Goal: Transaction & Acquisition: Purchase product/service

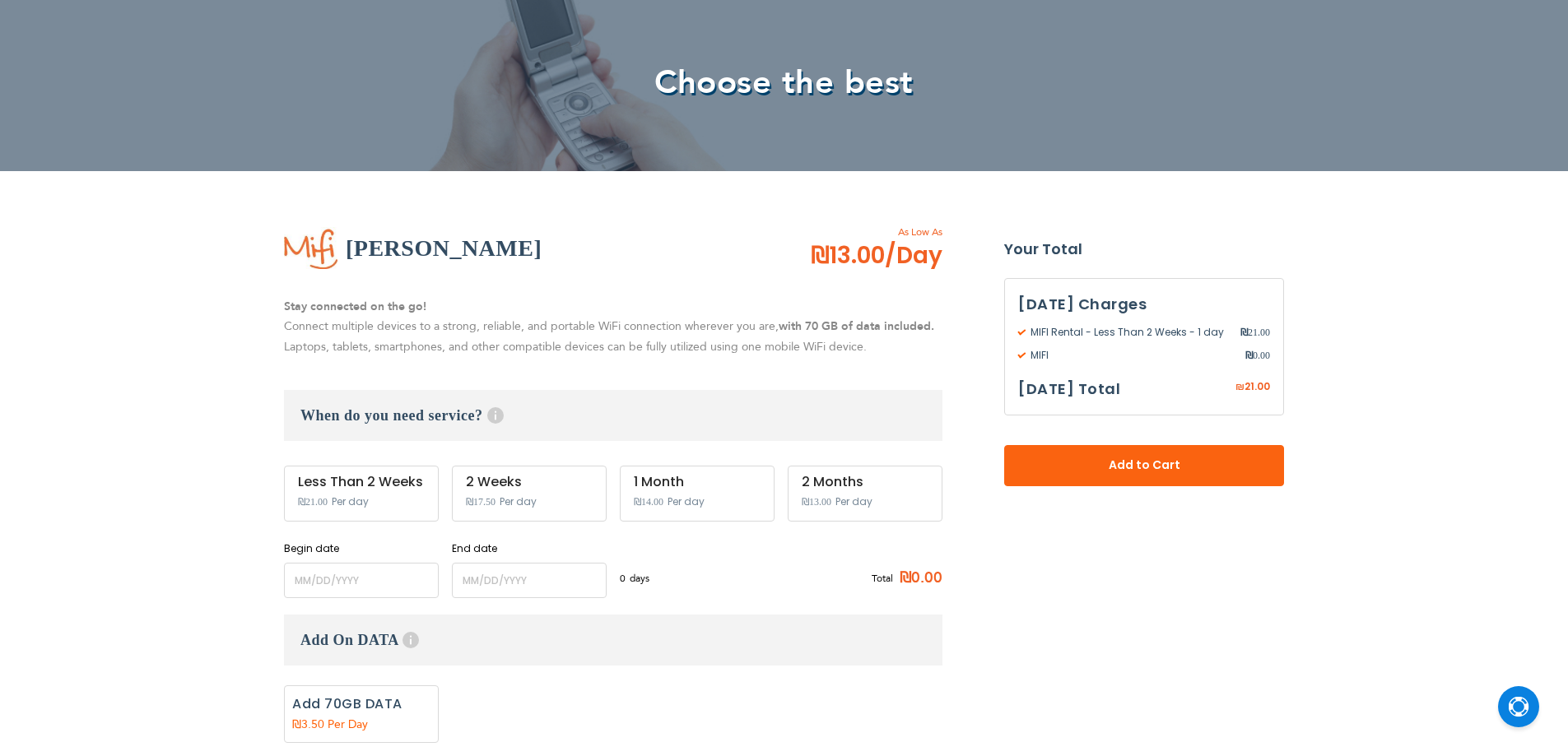
scroll to position [138, 0]
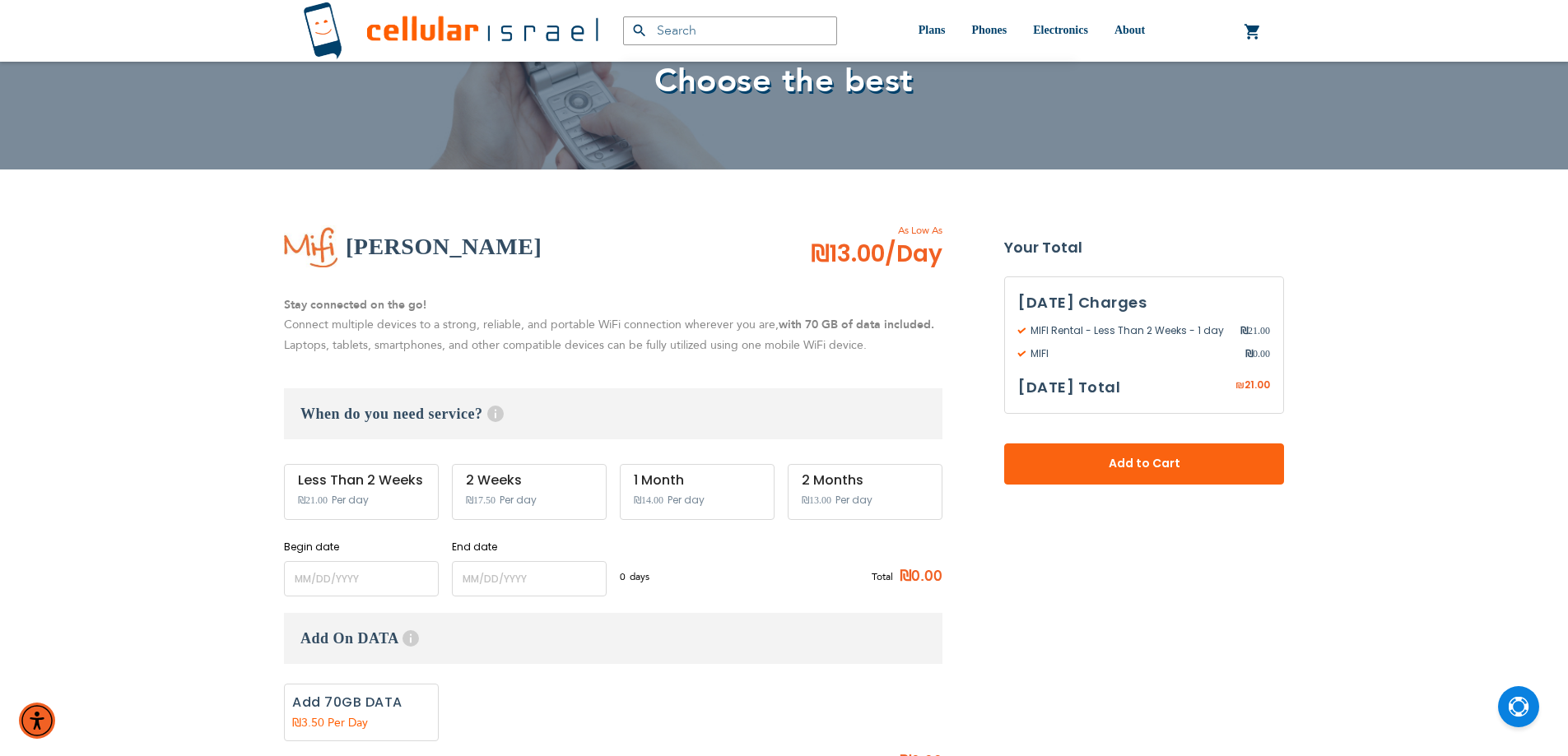
type input "ev4m"
click at [306, 496] on span "₪21.00" at bounding box center [313, 500] width 29 height 12
click at [308, 485] on div "Less Than 2 Weeks" at bounding box center [361, 480] width 127 height 15
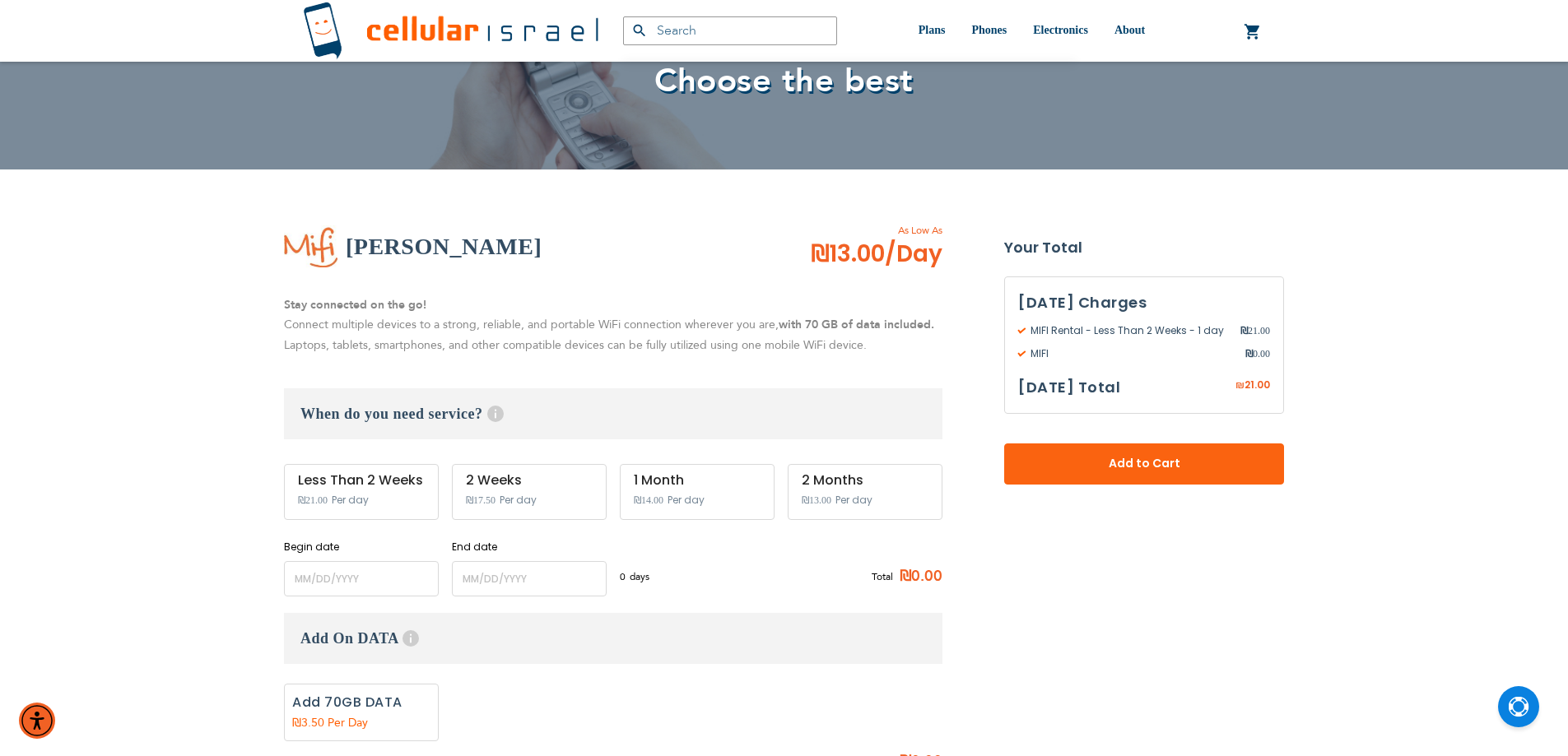
click at [308, 485] on div "Less Than 2 Weeks" at bounding box center [361, 480] width 127 height 15
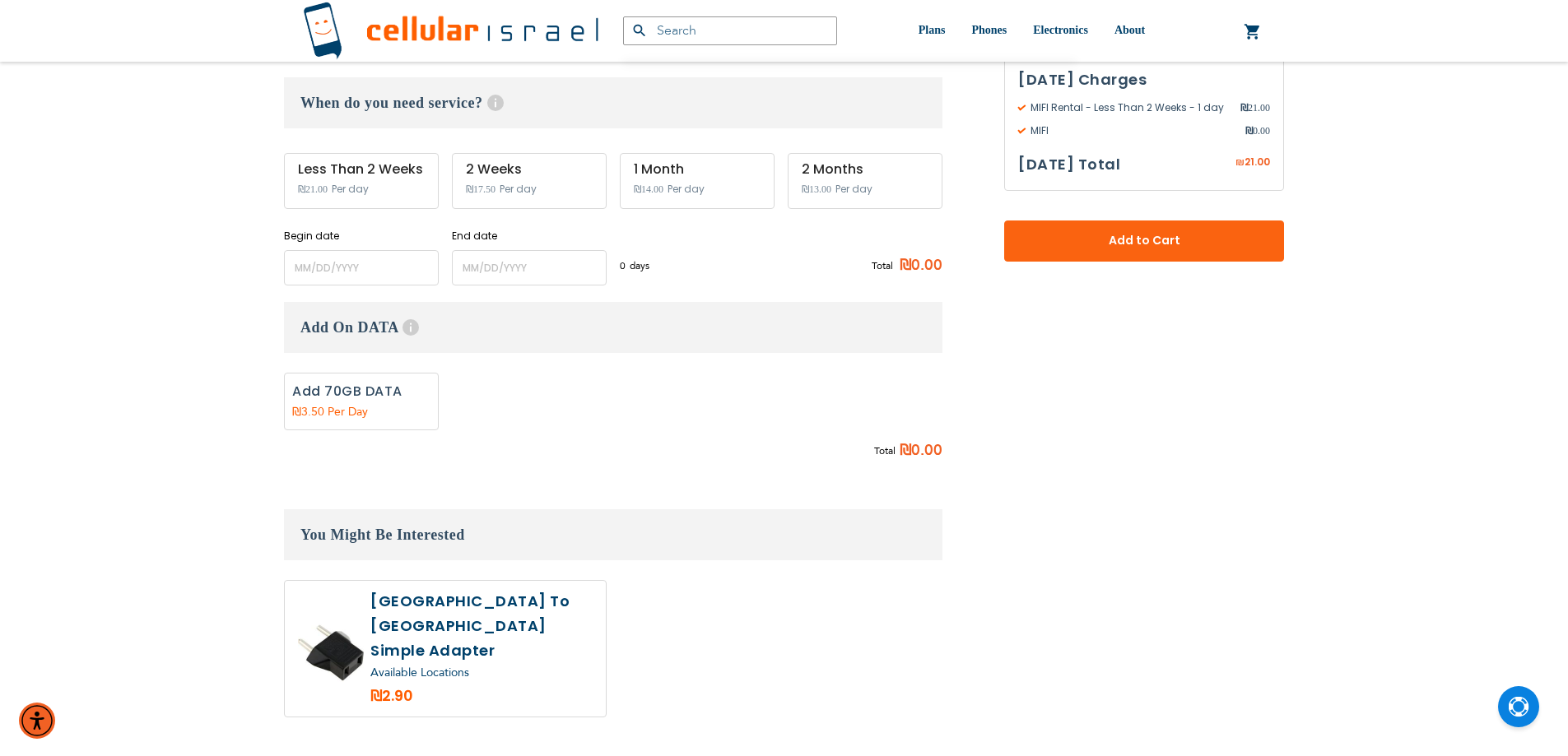
scroll to position [271, 0]
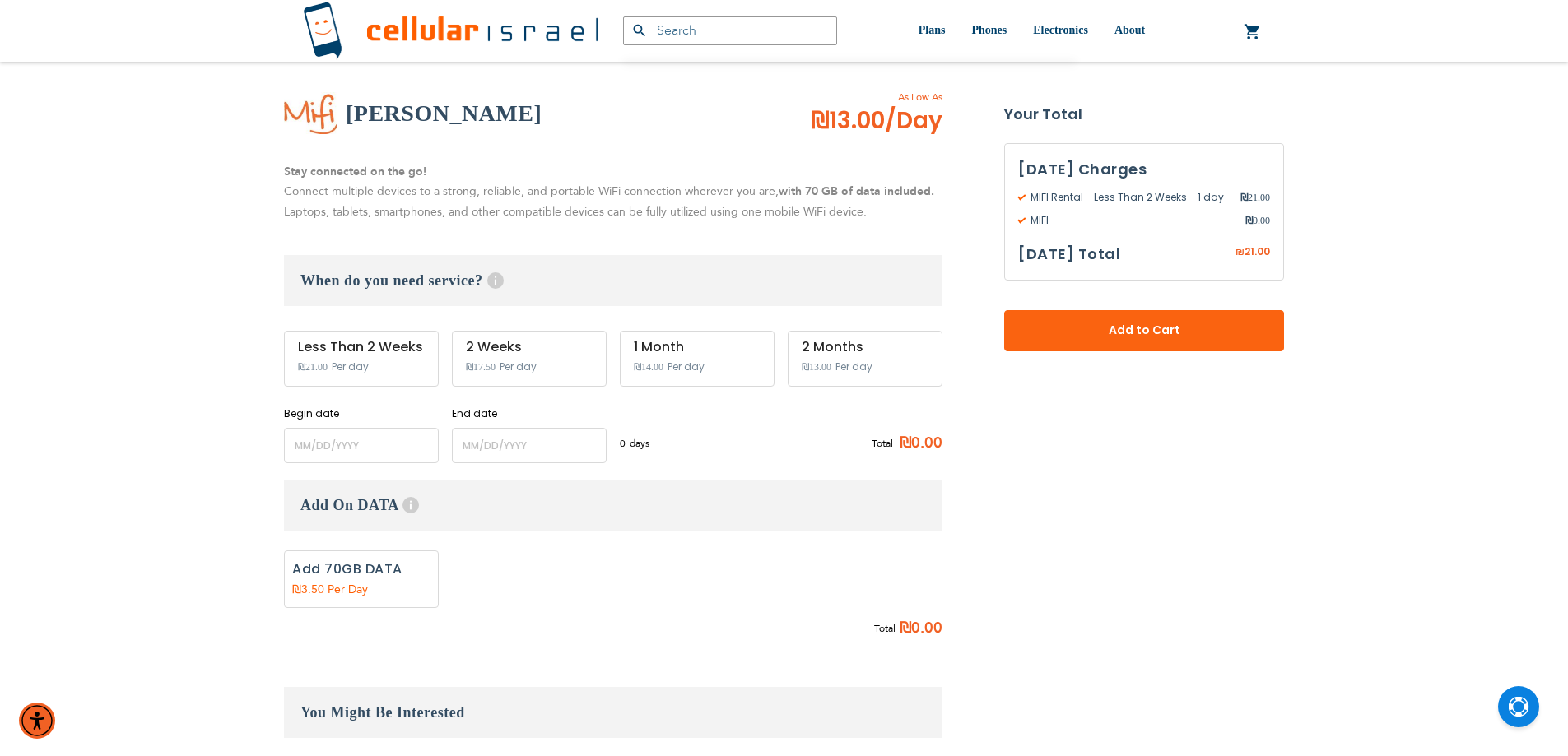
click at [135, 232] on div "(072) 224-3300 Login Create Account Login english עברית" at bounding box center [784, 563] width 1568 height 1666
click at [316, 352] on div "Less Than 2 Weeks" at bounding box center [361, 347] width 127 height 15
click at [171, 427] on div "(072) 224-3300 Login Create Account Login english עברית" at bounding box center [784, 563] width 1568 height 1666
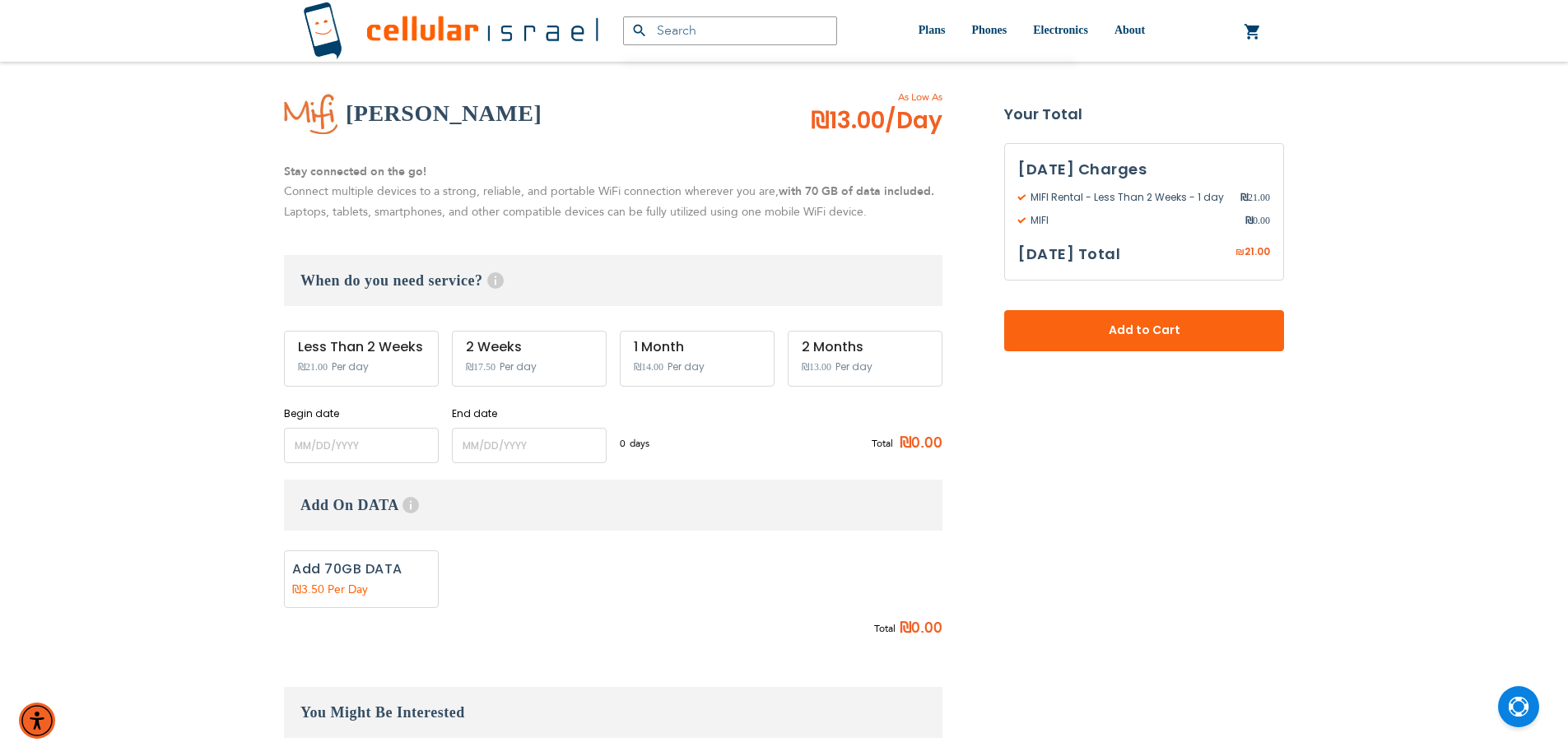
scroll to position [0, 0]
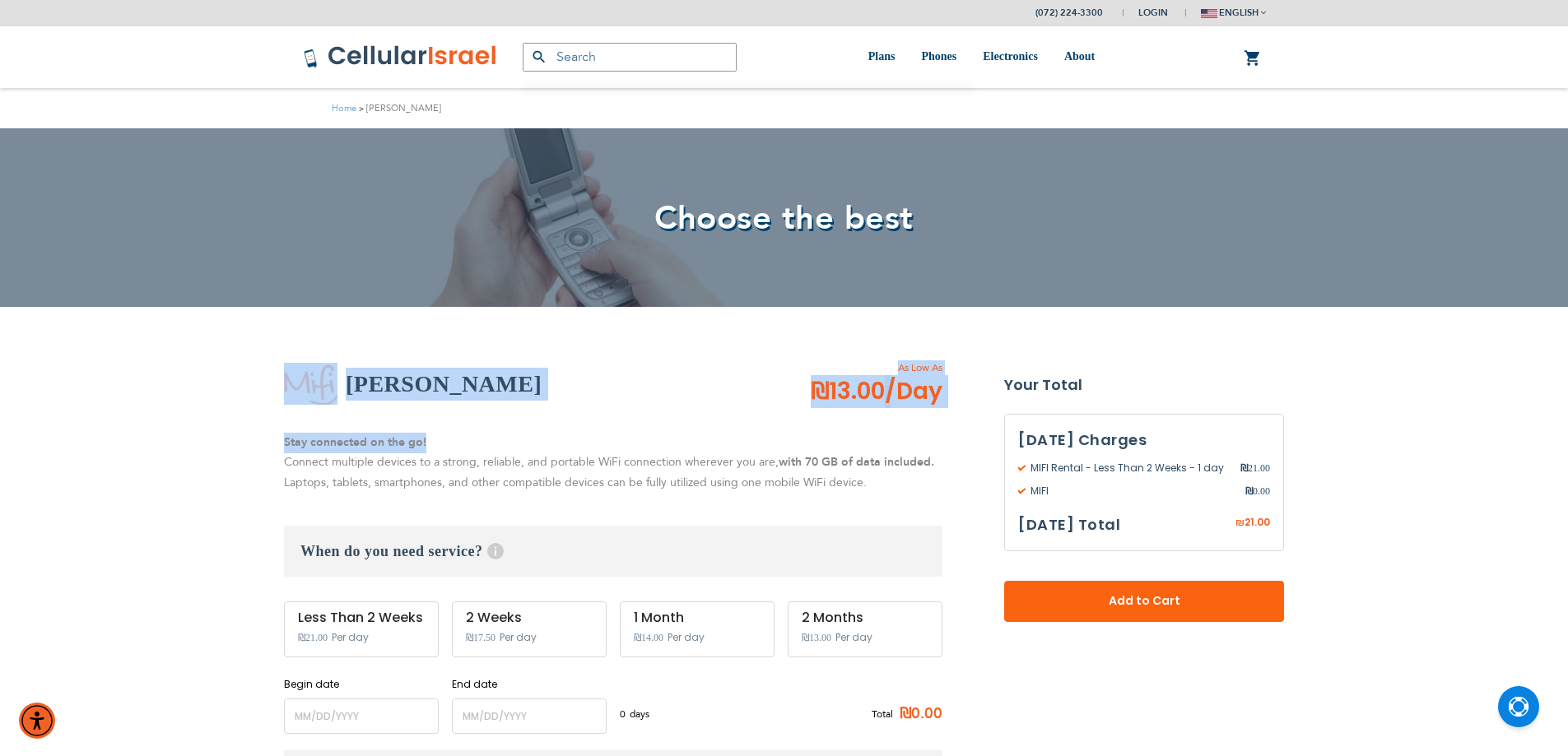
drag, startPoint x: 234, startPoint y: 357, endPoint x: 425, endPoint y: 409, distance: 198.0
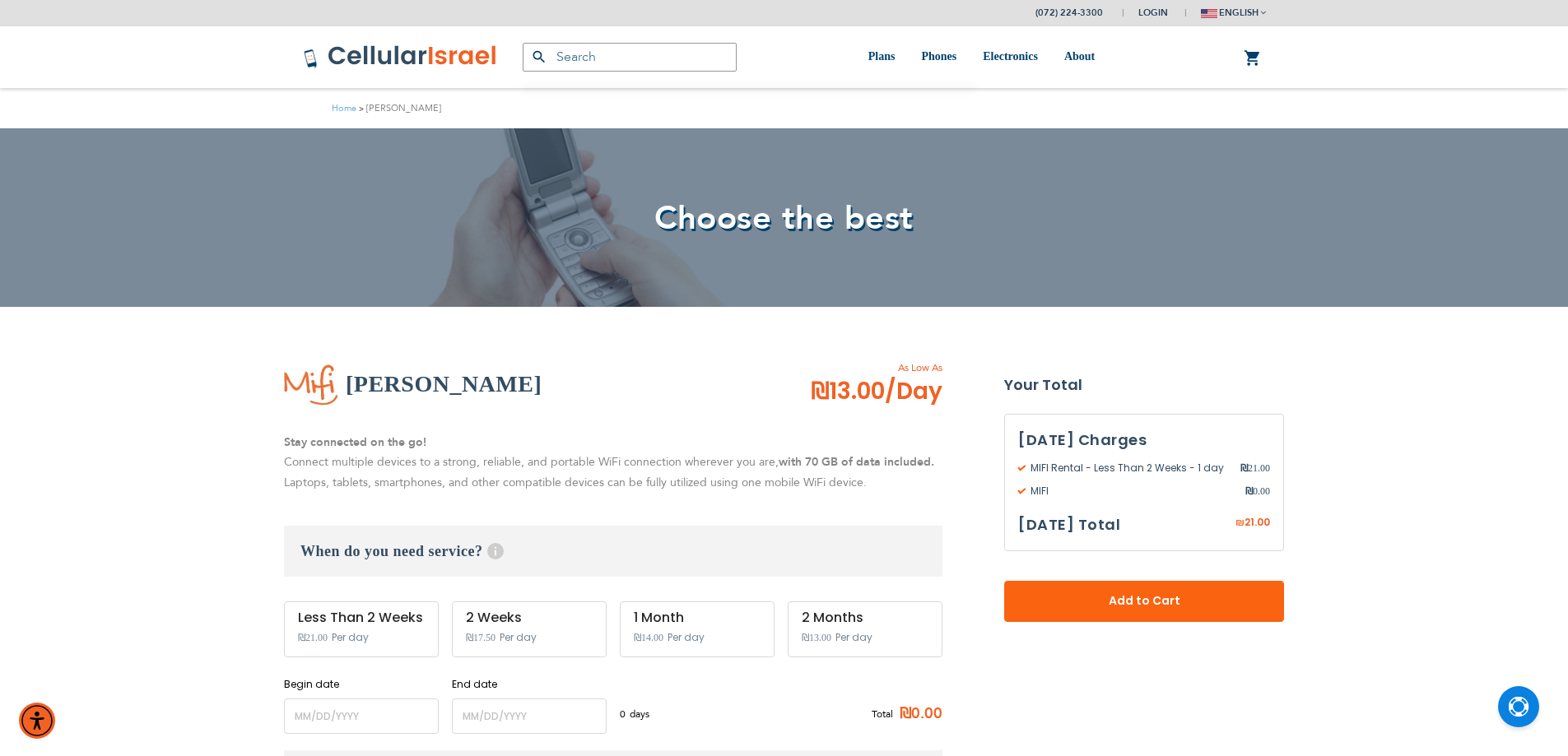
click at [306, 458] on p "Stay connected on the go! Connect multiple devices to a strong, reliable, and p…" at bounding box center [614, 463] width 658 height 61
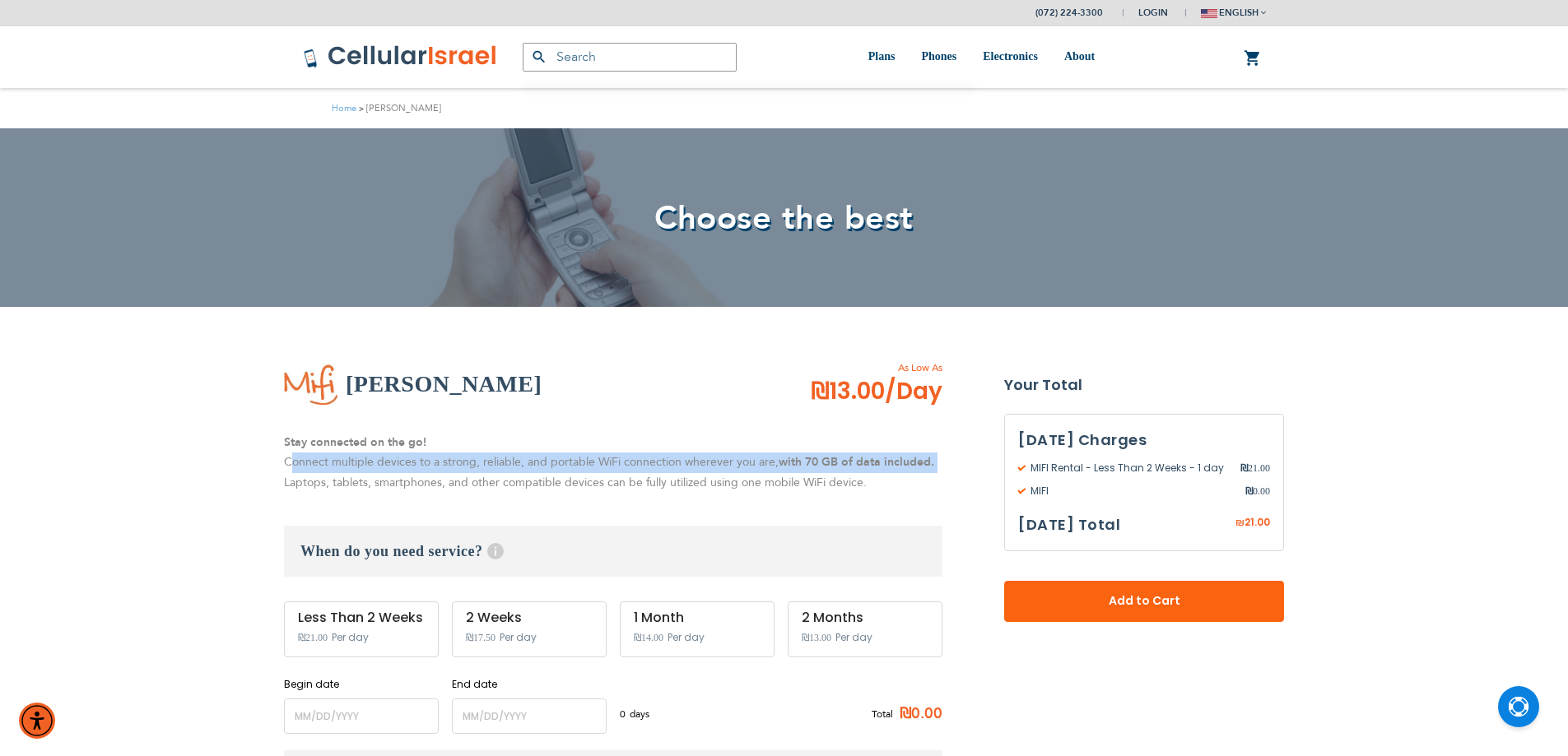
click at [306, 458] on p "Stay connected on the go! Connect multiple devices to a strong, reliable, and p…" at bounding box center [614, 463] width 658 height 61
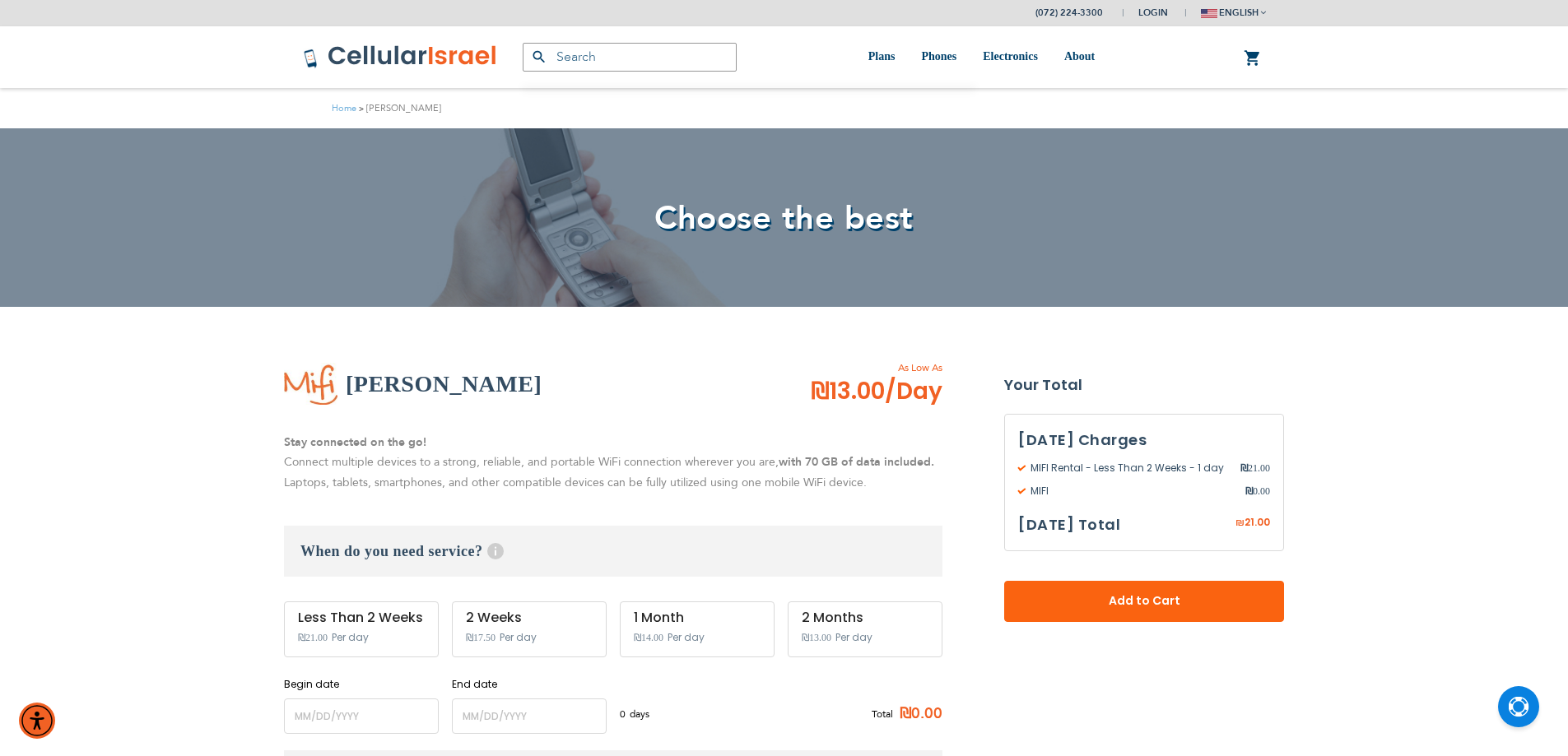
click at [297, 438] on strong "Stay connected on the go!" at bounding box center [356, 442] width 143 height 16
click at [301, 463] on p "Stay connected on the go! Connect multiple devices to a strong, reliable, and p…" at bounding box center [614, 463] width 658 height 61
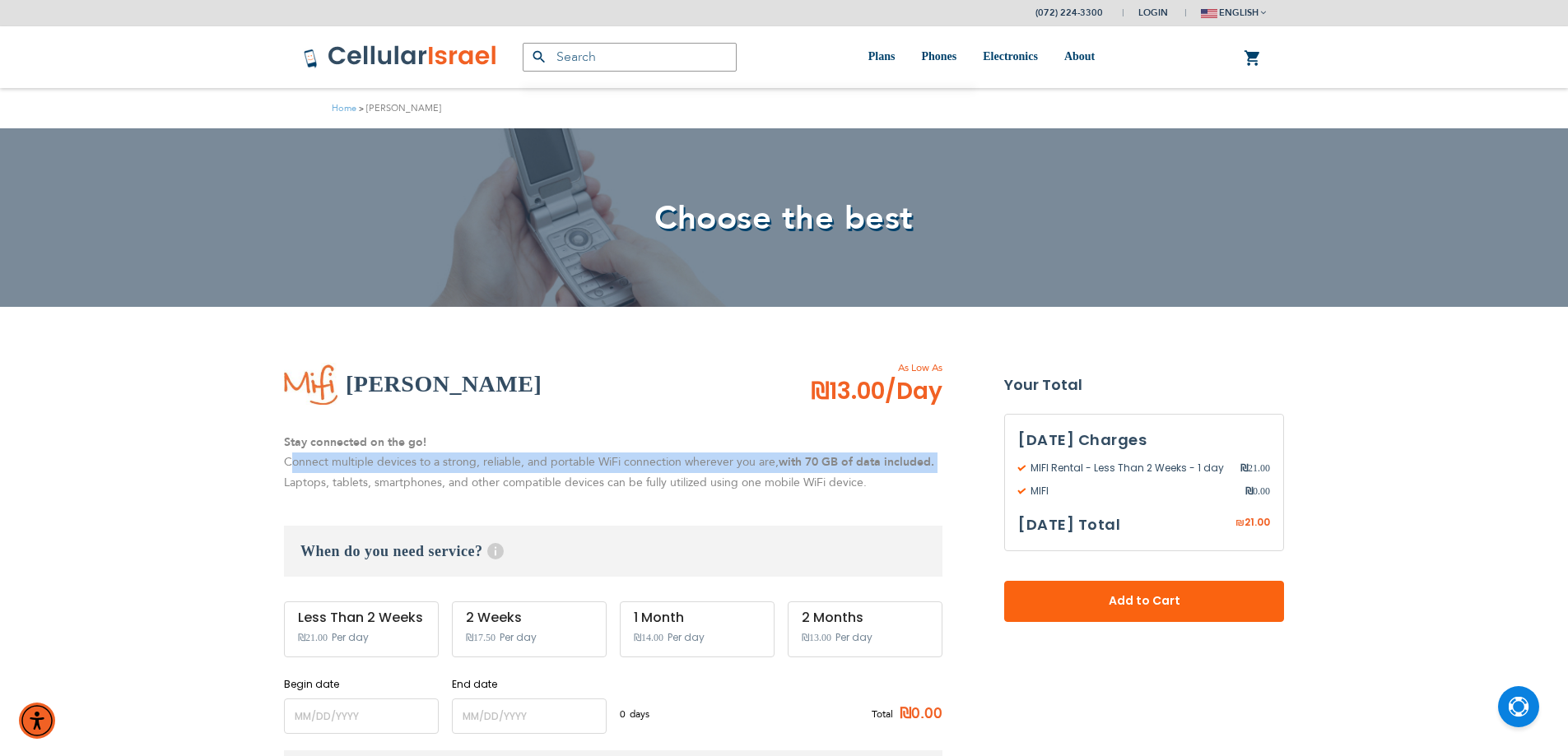
click at [301, 464] on p "Stay connected on the go! Connect multiple devices to a strong, reliable, and p…" at bounding box center [614, 463] width 658 height 61
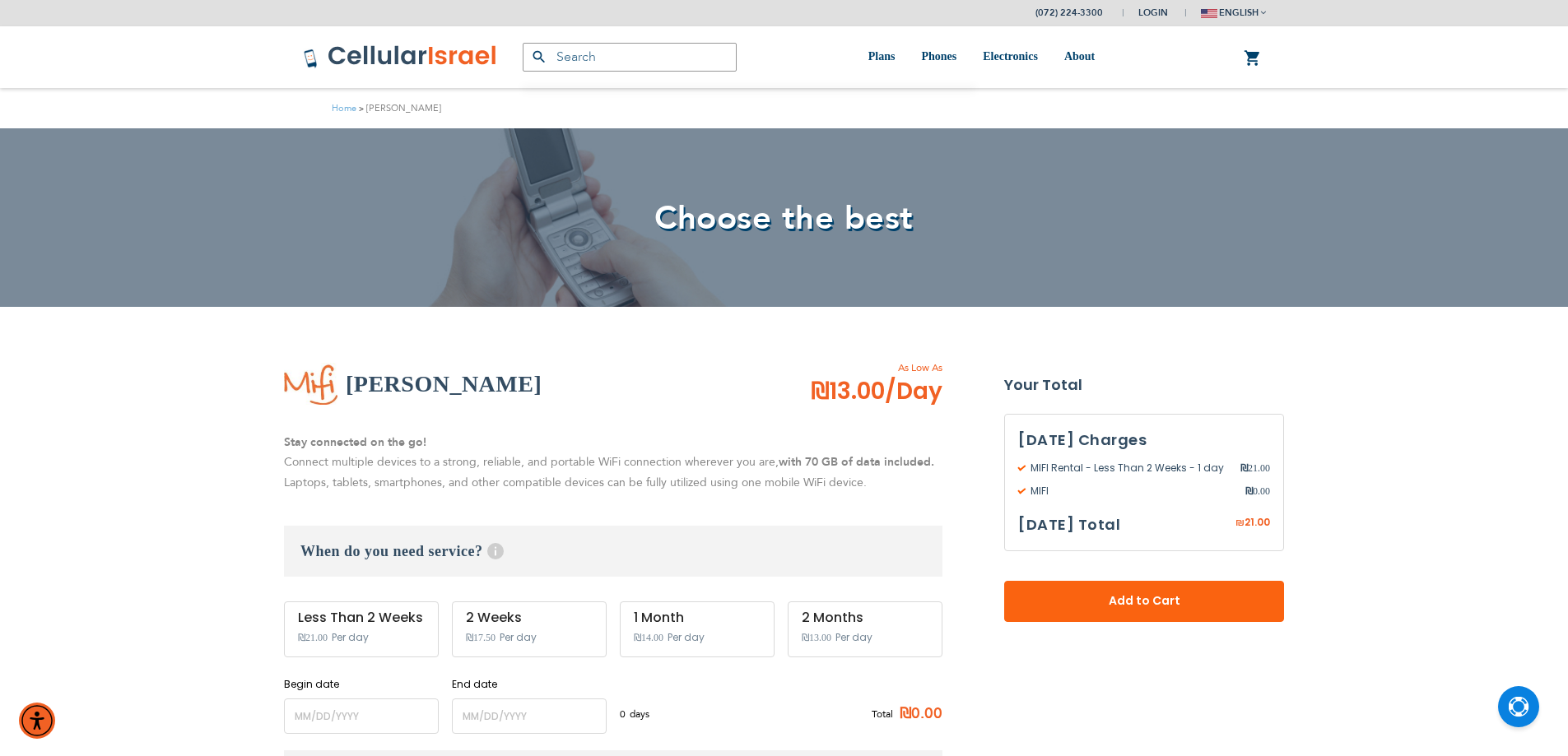
click at [434, 491] on p "Stay connected on the go! Connect multiple devices to a strong, reliable, and p…" at bounding box center [614, 463] width 658 height 61
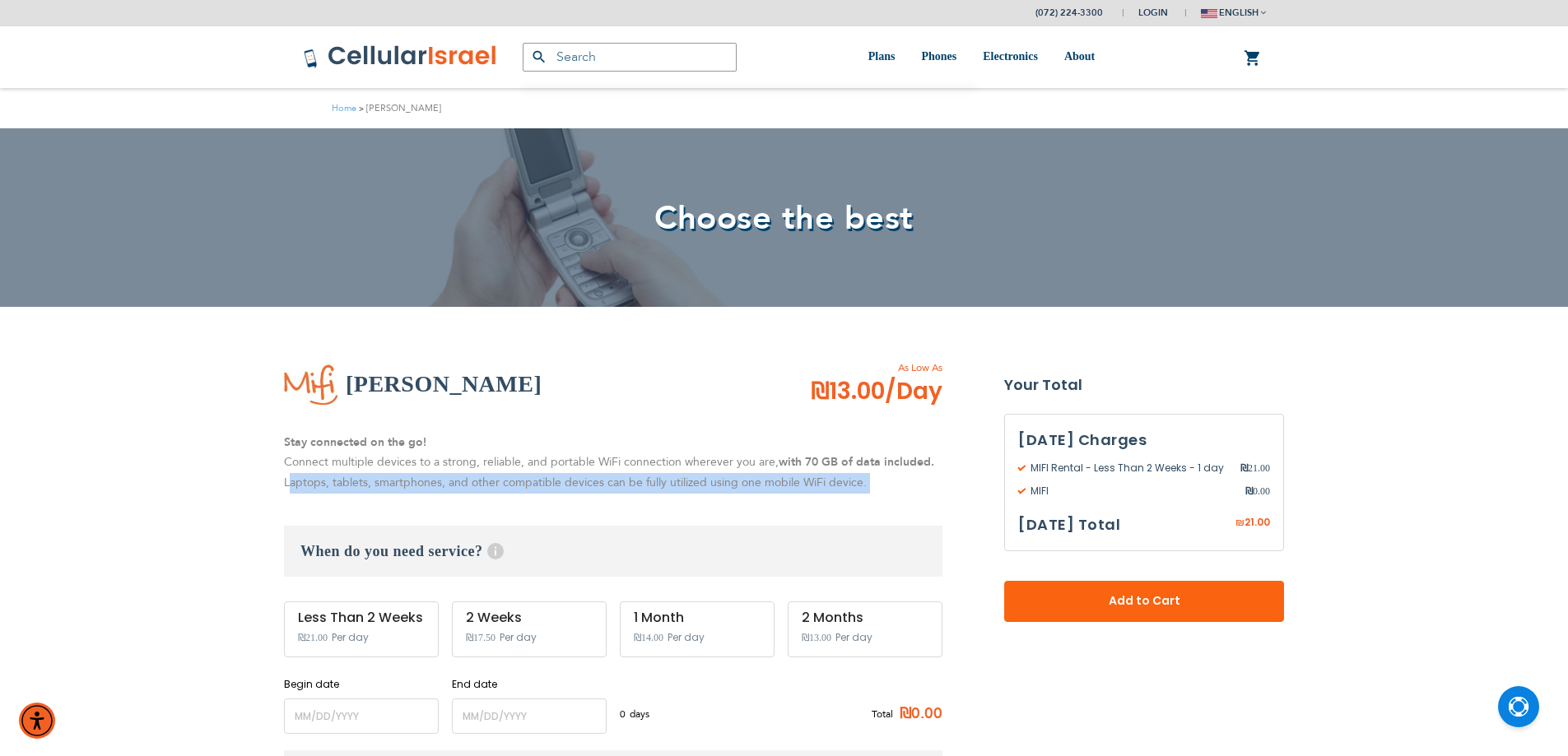
click at [434, 491] on p "Stay connected on the go! Connect multiple devices to a strong, reliable, and p…" at bounding box center [614, 463] width 658 height 61
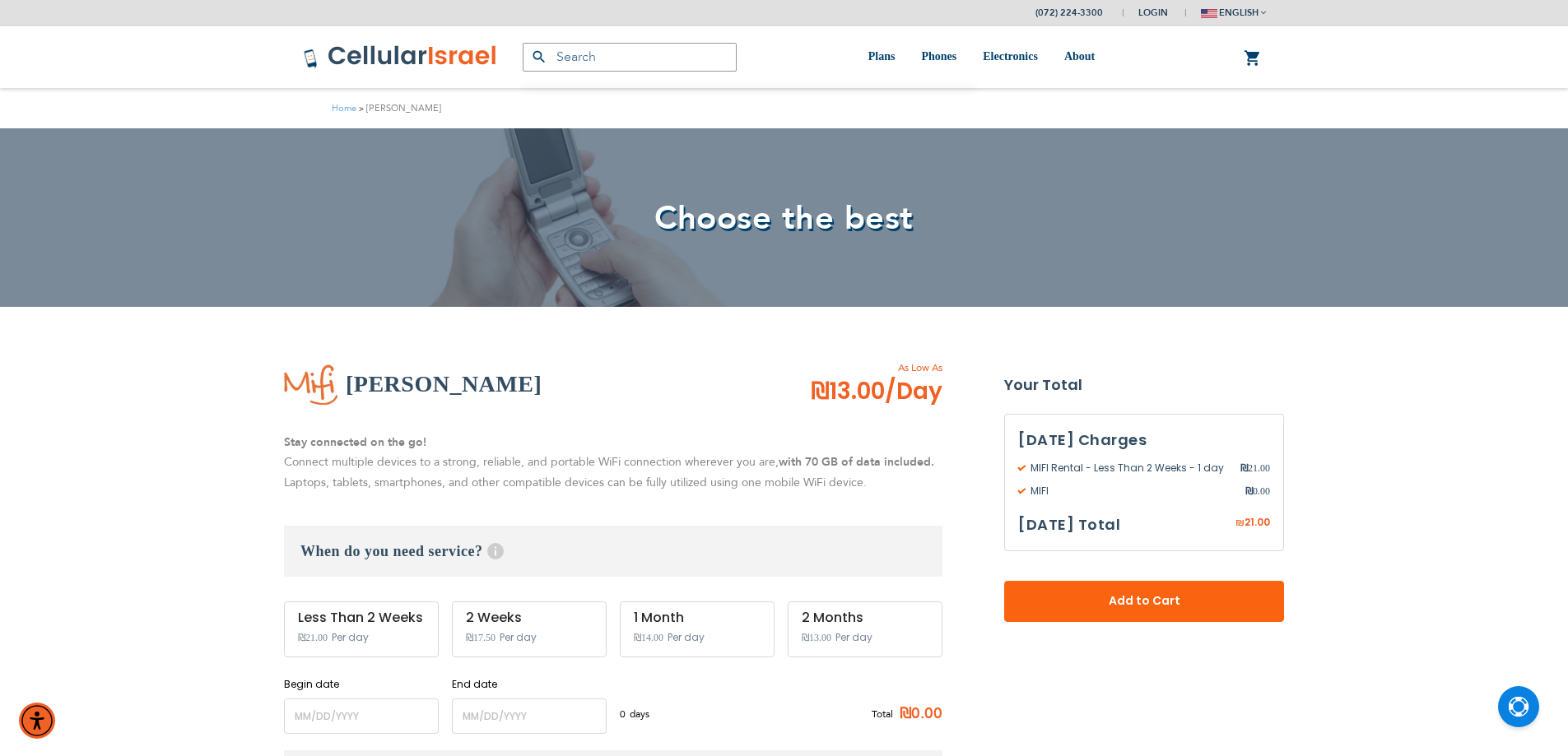
click at [404, 464] on p "Stay connected on the go! Connect multiple devices to a strong, reliable, and p…" at bounding box center [614, 463] width 658 height 61
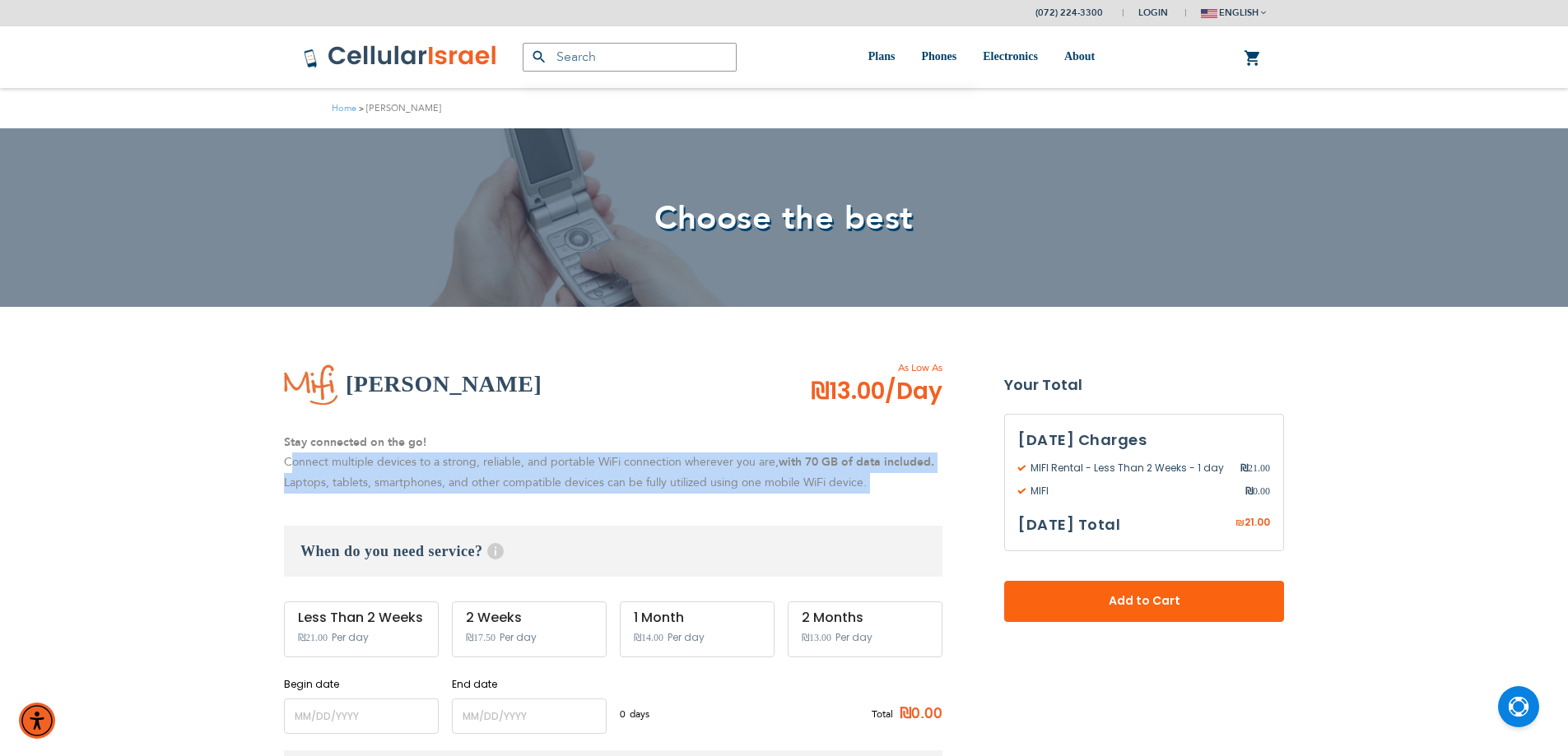
drag, startPoint x: 404, startPoint y: 464, endPoint x: 403, endPoint y: 474, distance: 10.0
click at [403, 474] on p "Stay connected on the go! Connect multiple devices to a strong, reliable, and p…" at bounding box center [614, 463] width 658 height 61
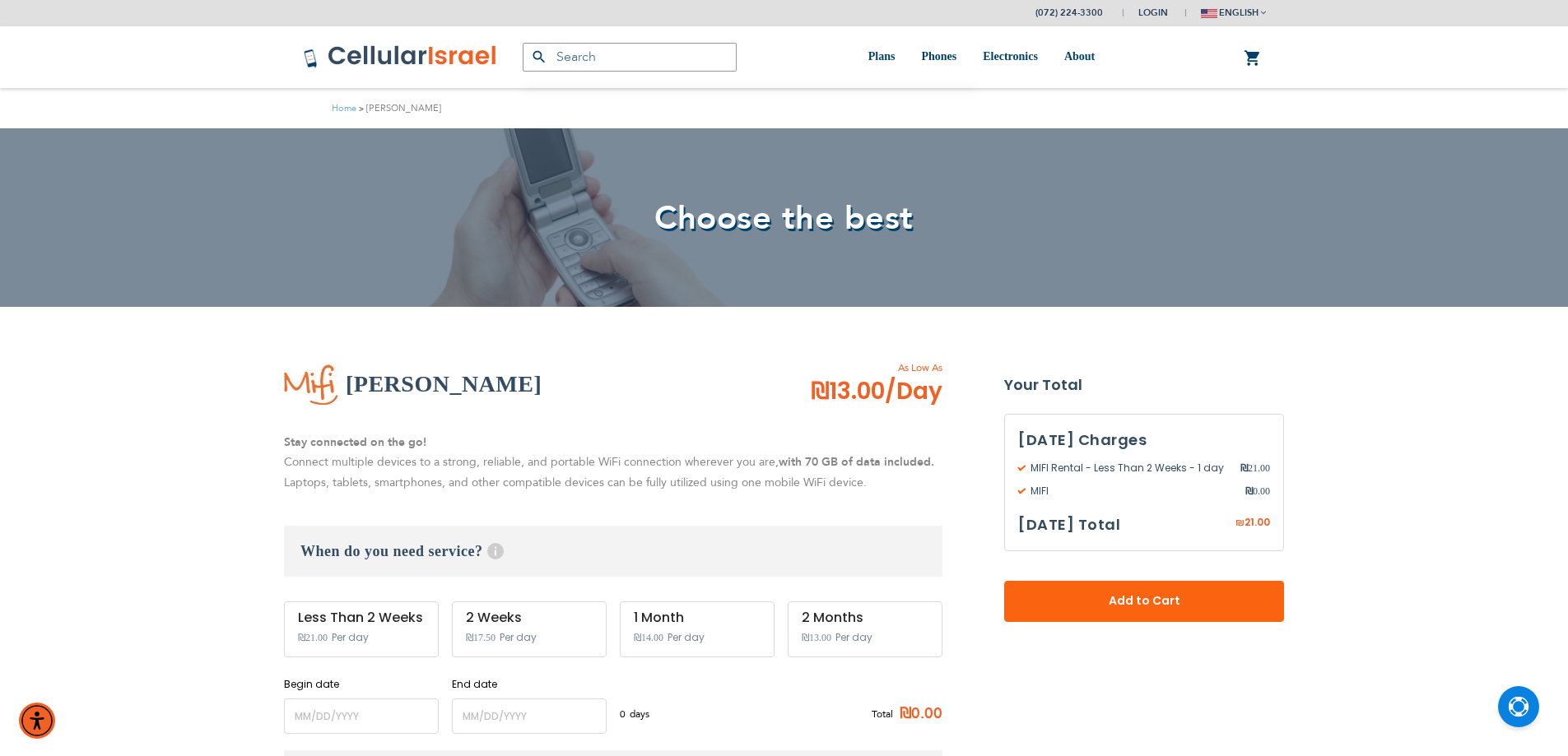
click at [311, 449] on strong "Stay connected on the go!" at bounding box center [356, 442] width 143 height 16
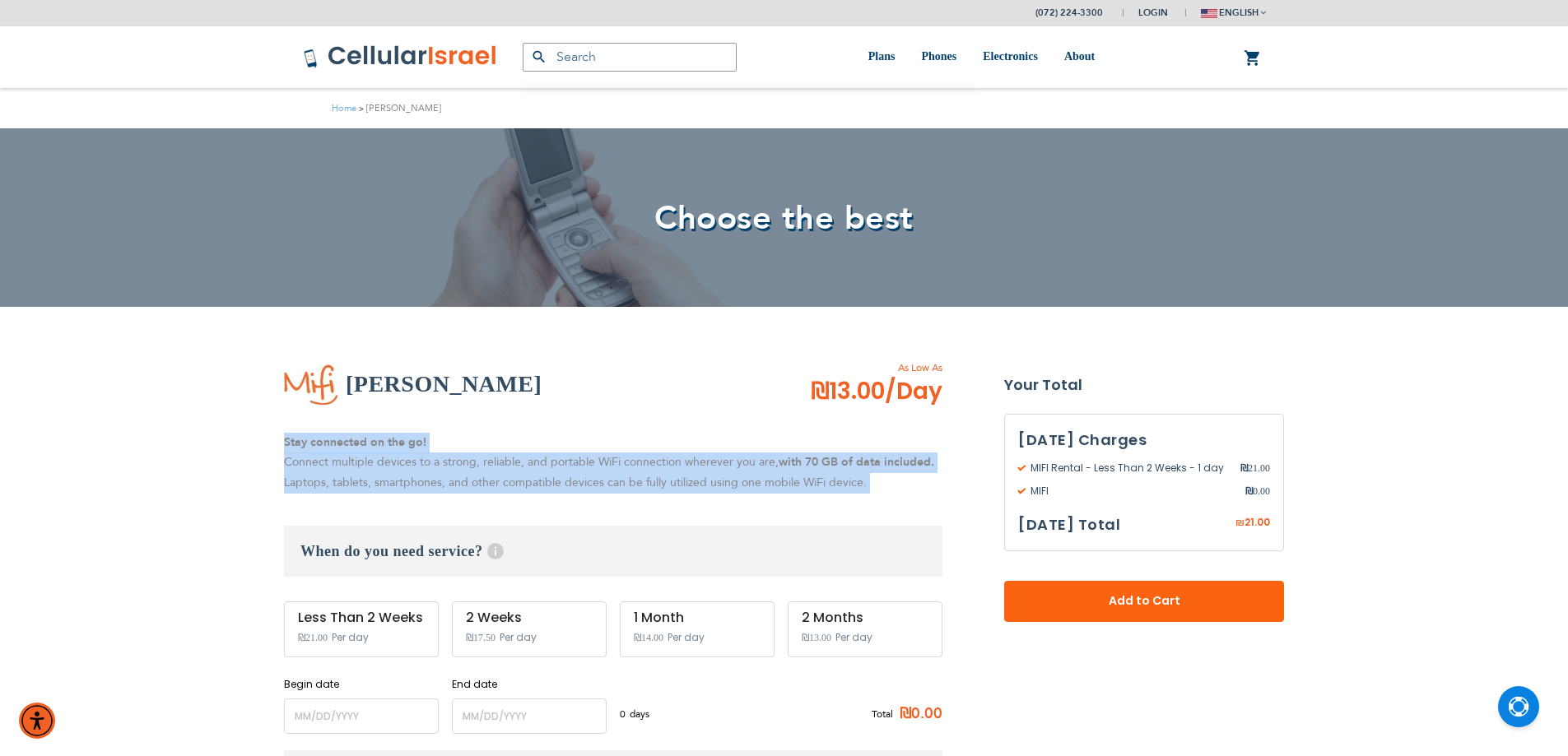
drag, startPoint x: 311, startPoint y: 449, endPoint x: 323, endPoint y: 480, distance: 33.2
click at [323, 480] on p "Stay connected on the go! Connect multiple devices to a strong, reliable, and p…" at bounding box center [614, 463] width 658 height 61
click at [308, 433] on p "Stay connected on the go! Connect multiple devices to a strong, reliable, and p…" at bounding box center [614, 463] width 658 height 61
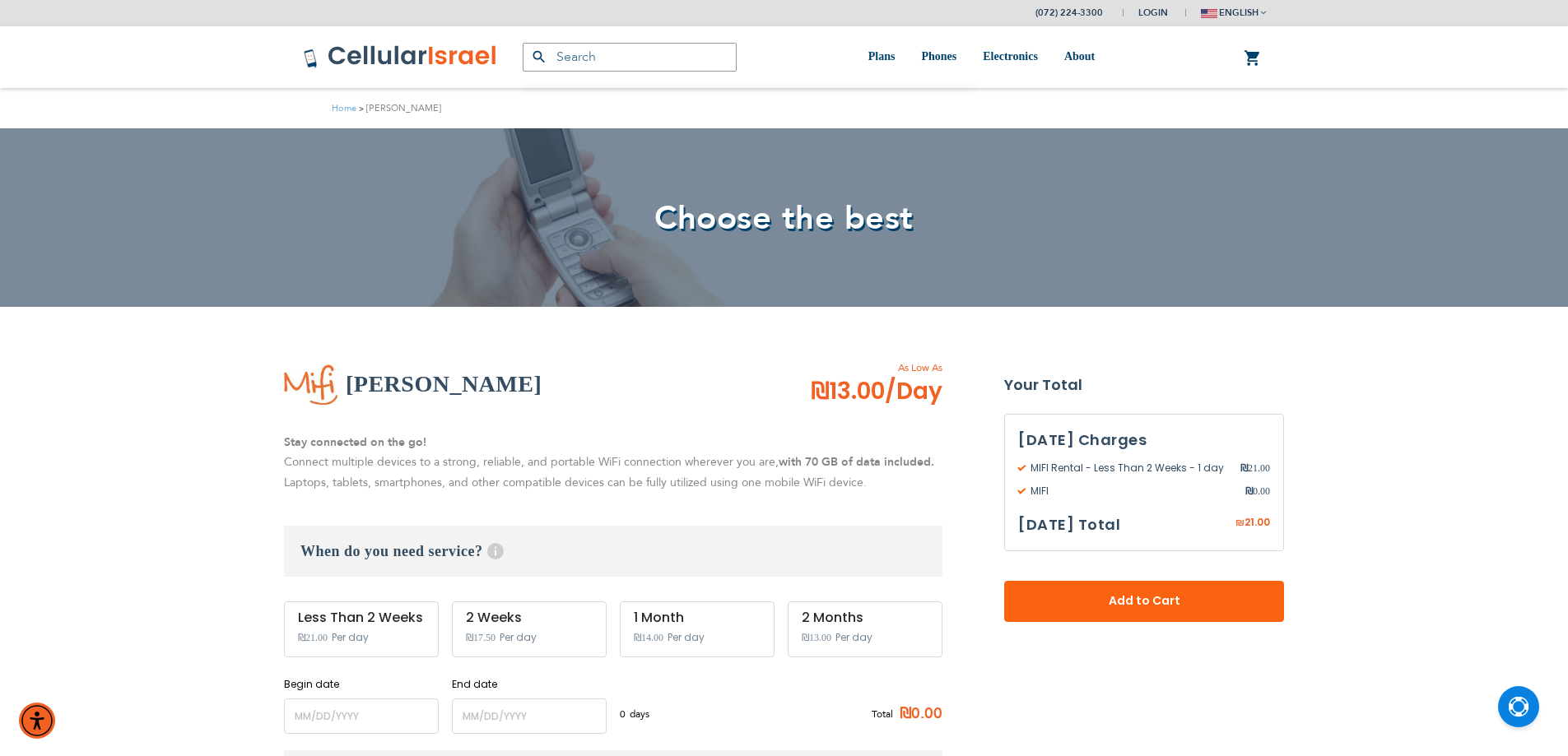
click at [308, 439] on strong "Stay connected on the go!" at bounding box center [356, 442] width 143 height 16
click at [308, 441] on strong "Stay connected on the go!" at bounding box center [356, 442] width 143 height 16
click at [317, 462] on p "Stay connected on the go! Connect multiple devices to a strong, reliable, and p…" at bounding box center [614, 463] width 658 height 61
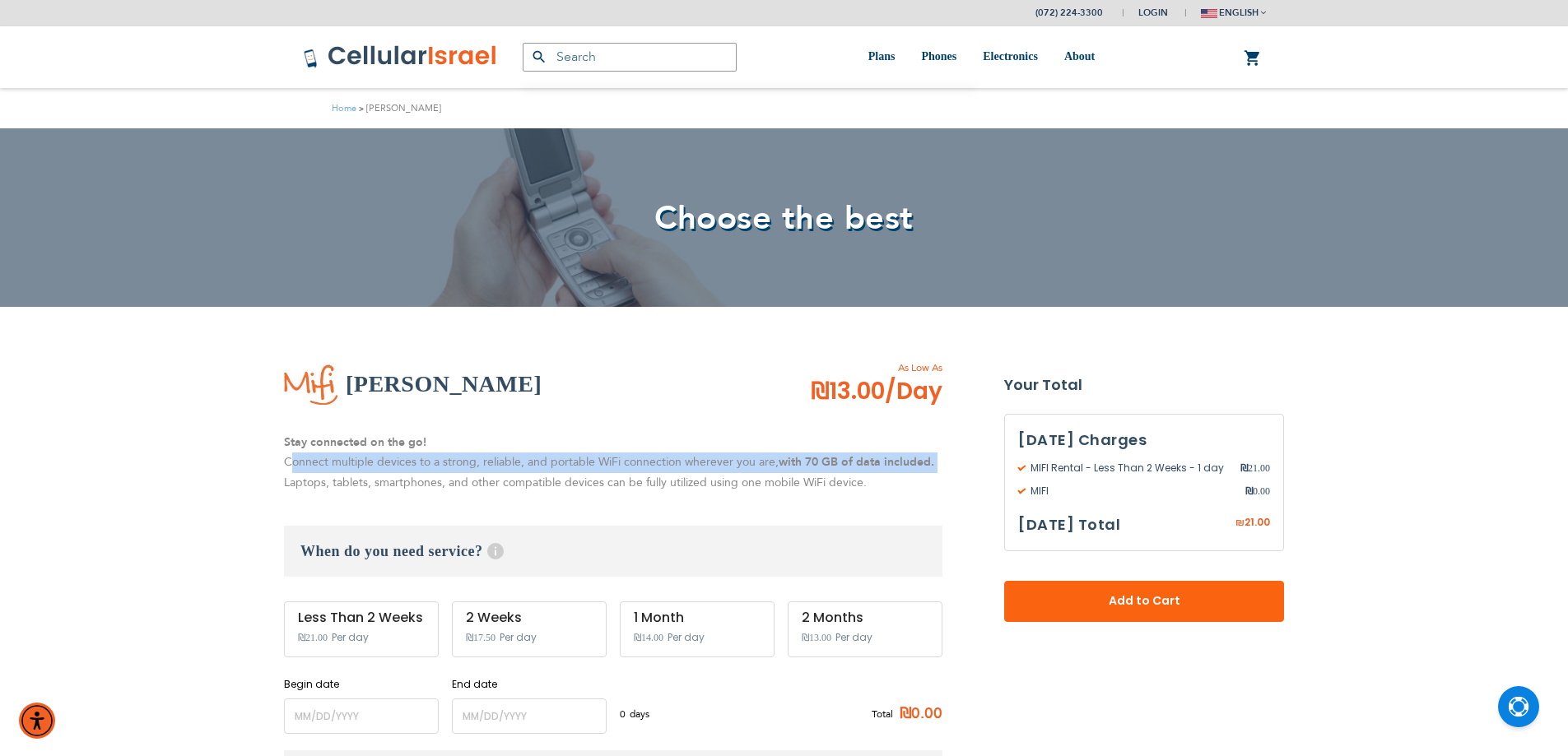
click at [317, 462] on p "Stay connected on the go! Connect multiple devices to a strong, reliable, and p…" at bounding box center [614, 463] width 658 height 61
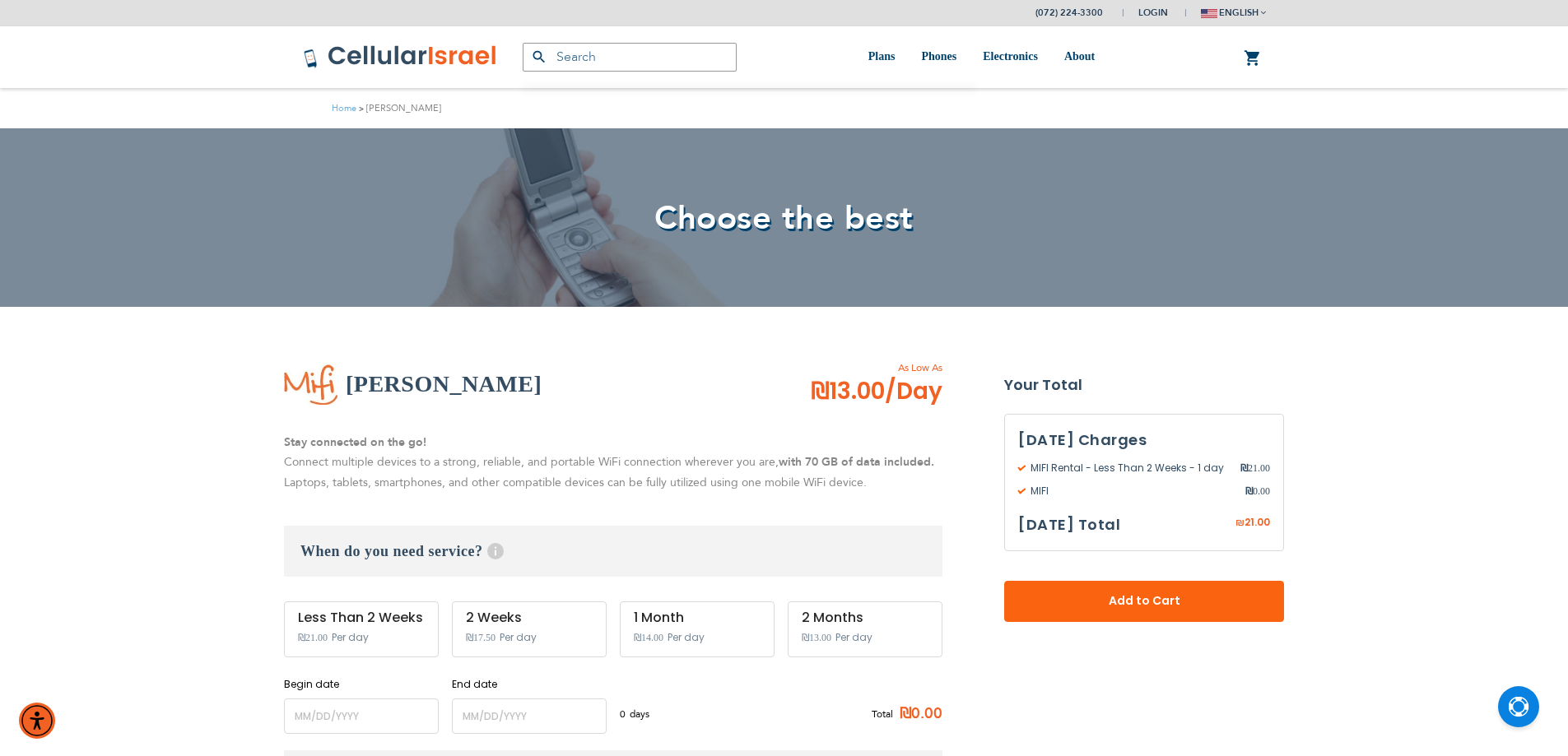
click at [326, 442] on strong "Stay connected on the go!" at bounding box center [356, 442] width 143 height 16
drag, startPoint x: 326, startPoint y: 442, endPoint x: 329, endPoint y: 466, distance: 24.2
click at [329, 466] on p "Stay connected on the go! Connect multiple devices to a strong, reliable, and p…" at bounding box center [614, 463] width 658 height 61
click at [300, 444] on strong "Stay connected on the go!" at bounding box center [356, 442] width 143 height 16
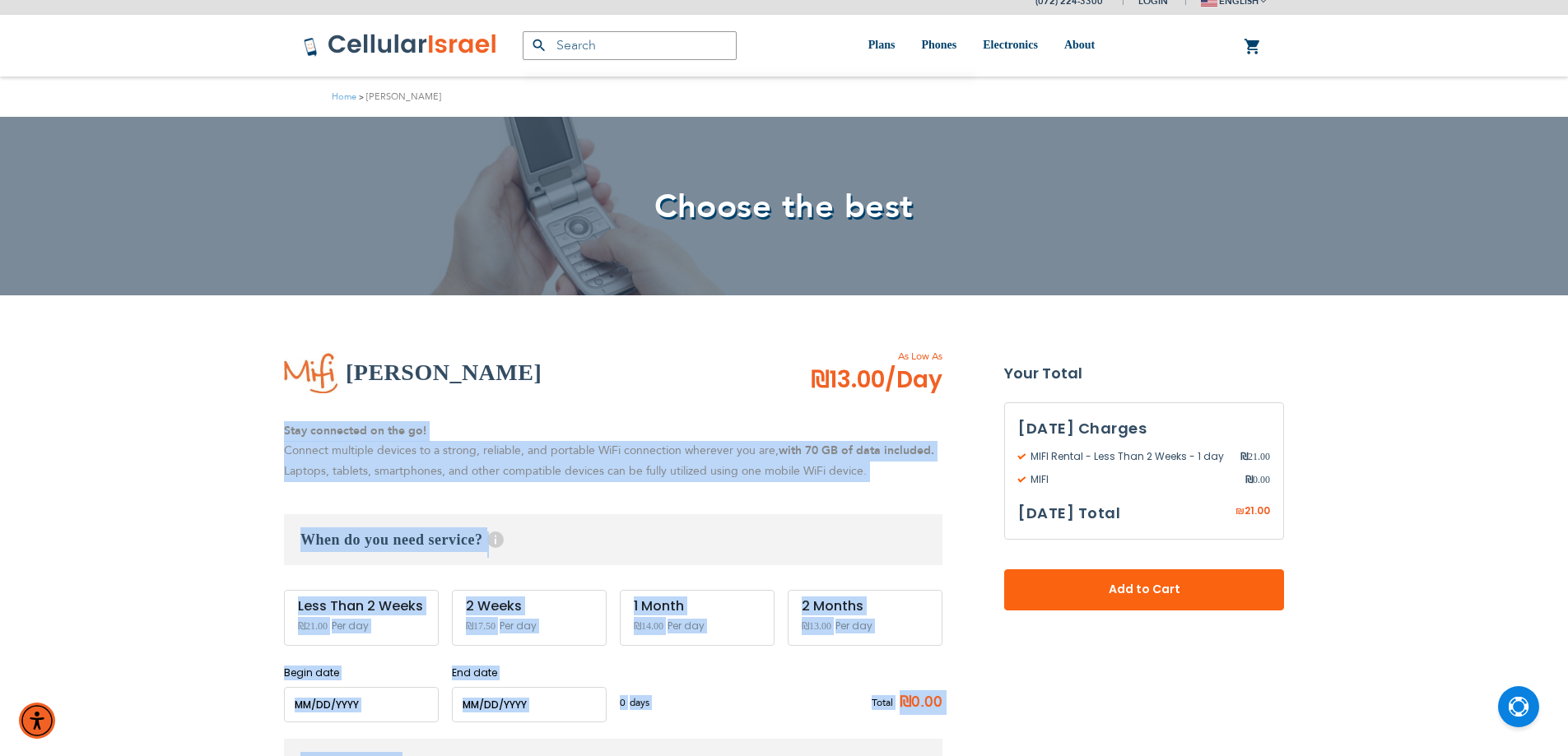
scroll to position [23, 0]
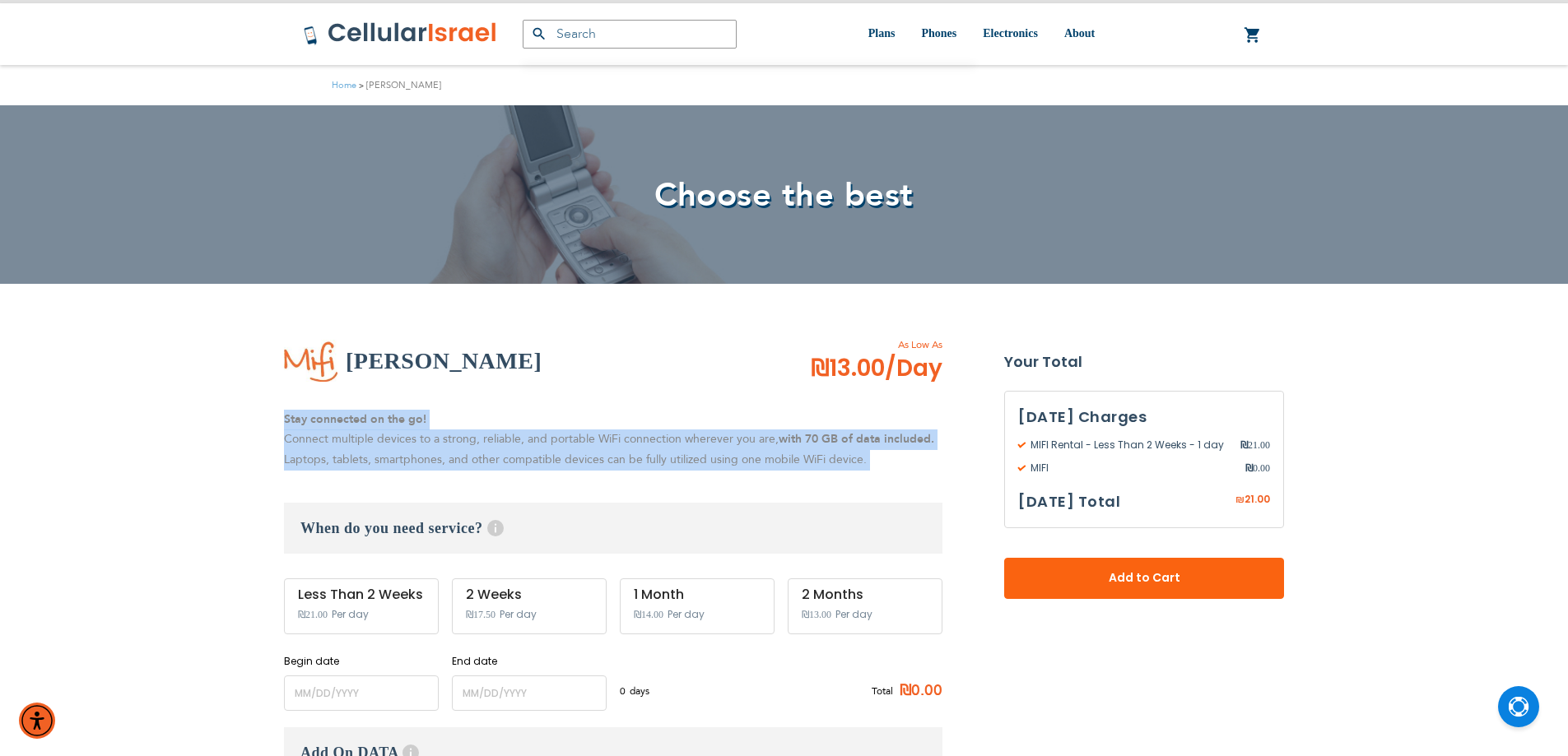
drag, startPoint x: 300, startPoint y: 444, endPoint x: 628, endPoint y: 451, distance: 328.1
click at [628, 451] on p "Stay connected on the go! Connect multiple devices to a strong, reliable, and p…" at bounding box center [614, 440] width 658 height 61
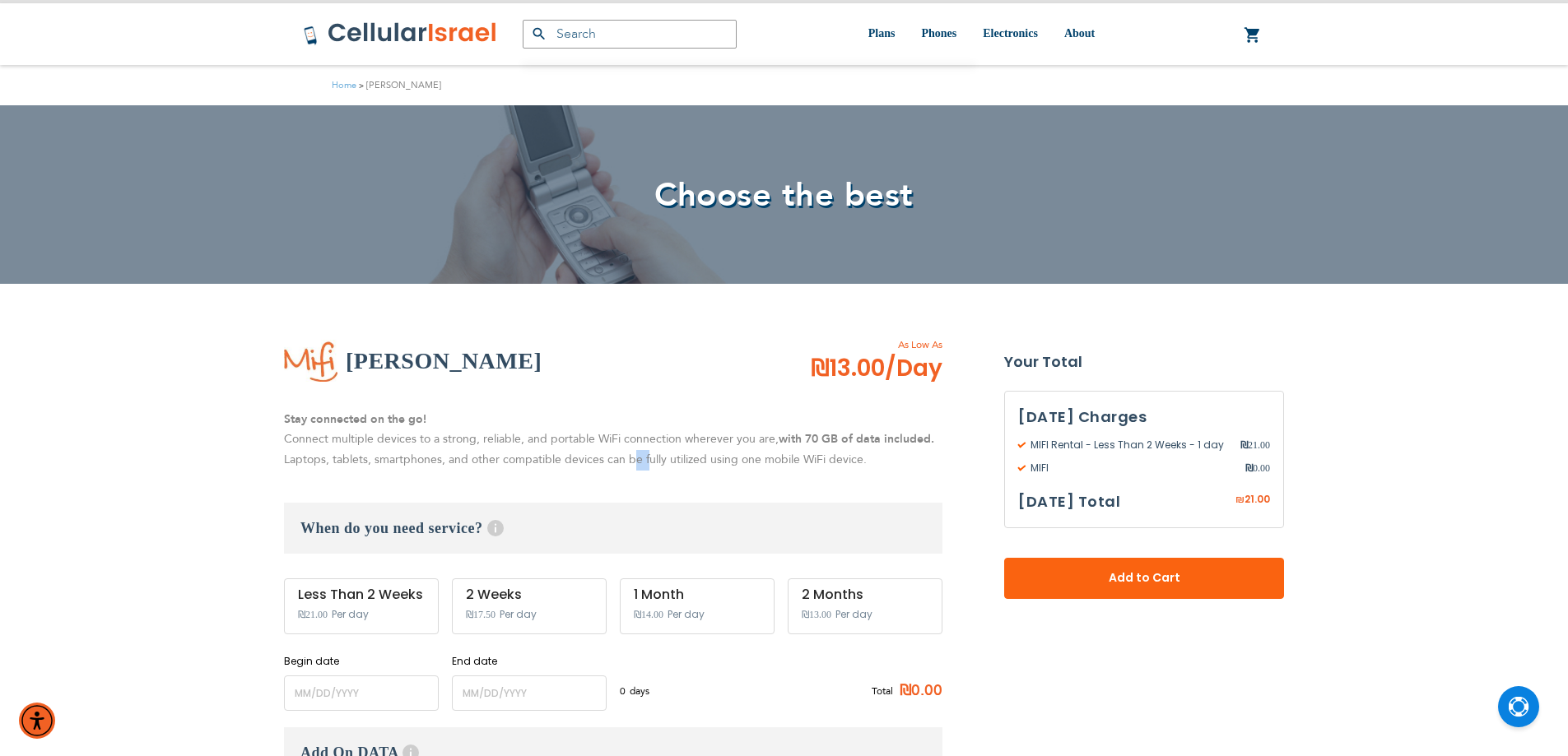
click at [628, 451] on p "Stay connected on the go! Connect multiple devices to a strong, reliable, and p…" at bounding box center [614, 440] width 658 height 61
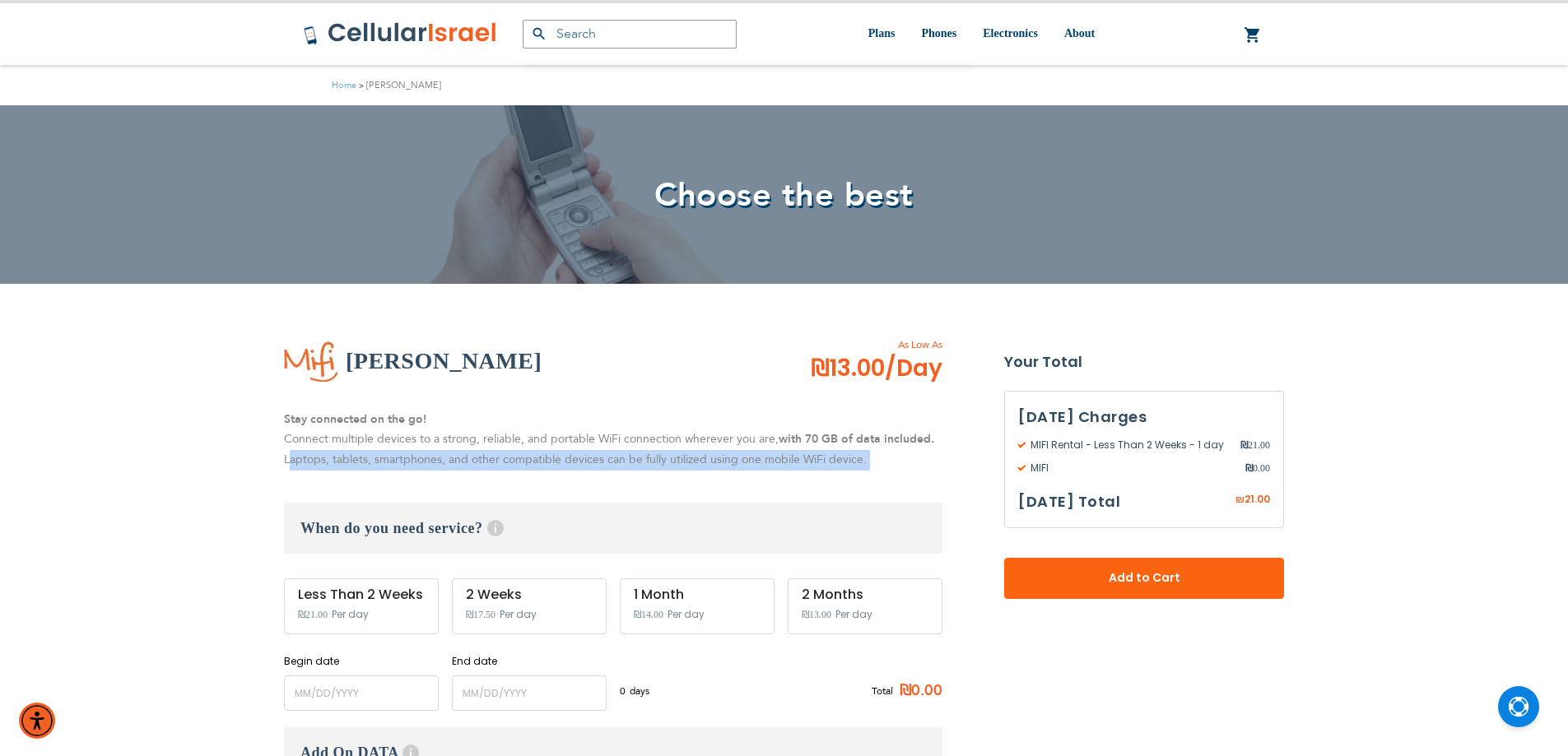
drag, startPoint x: 628, startPoint y: 451, endPoint x: 692, endPoint y: 469, distance: 66.5
click at [692, 469] on p "Stay connected on the go! Connect multiple devices to a strong, reliable, and p…" at bounding box center [614, 440] width 658 height 61
click at [472, 451] on p "Stay connected on the go! Connect multiple devices to a strong, reliable, and p…" at bounding box center [614, 440] width 658 height 61
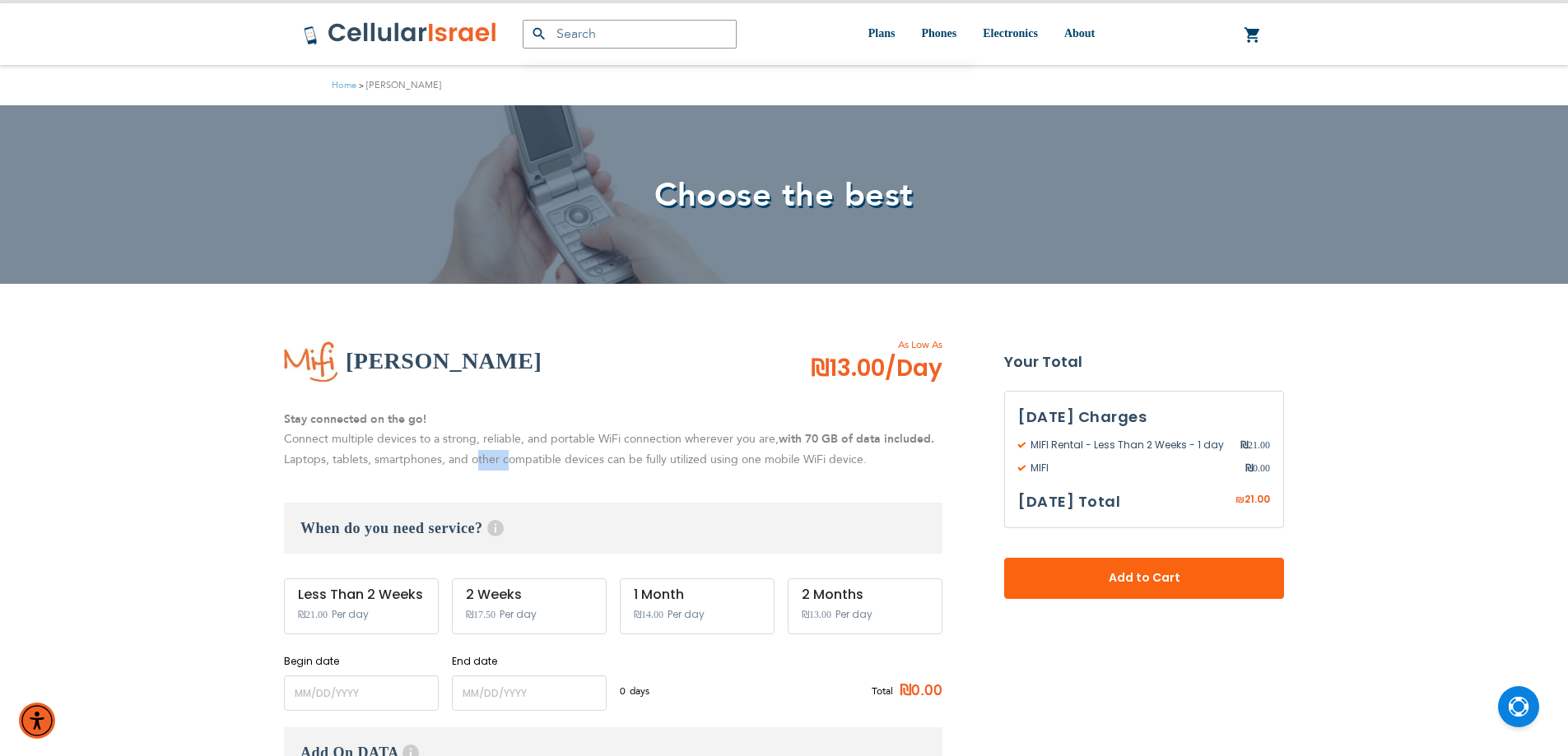
click at [472, 451] on p "Stay connected on the go! Connect multiple devices to a strong, reliable, and p…" at bounding box center [614, 440] width 658 height 61
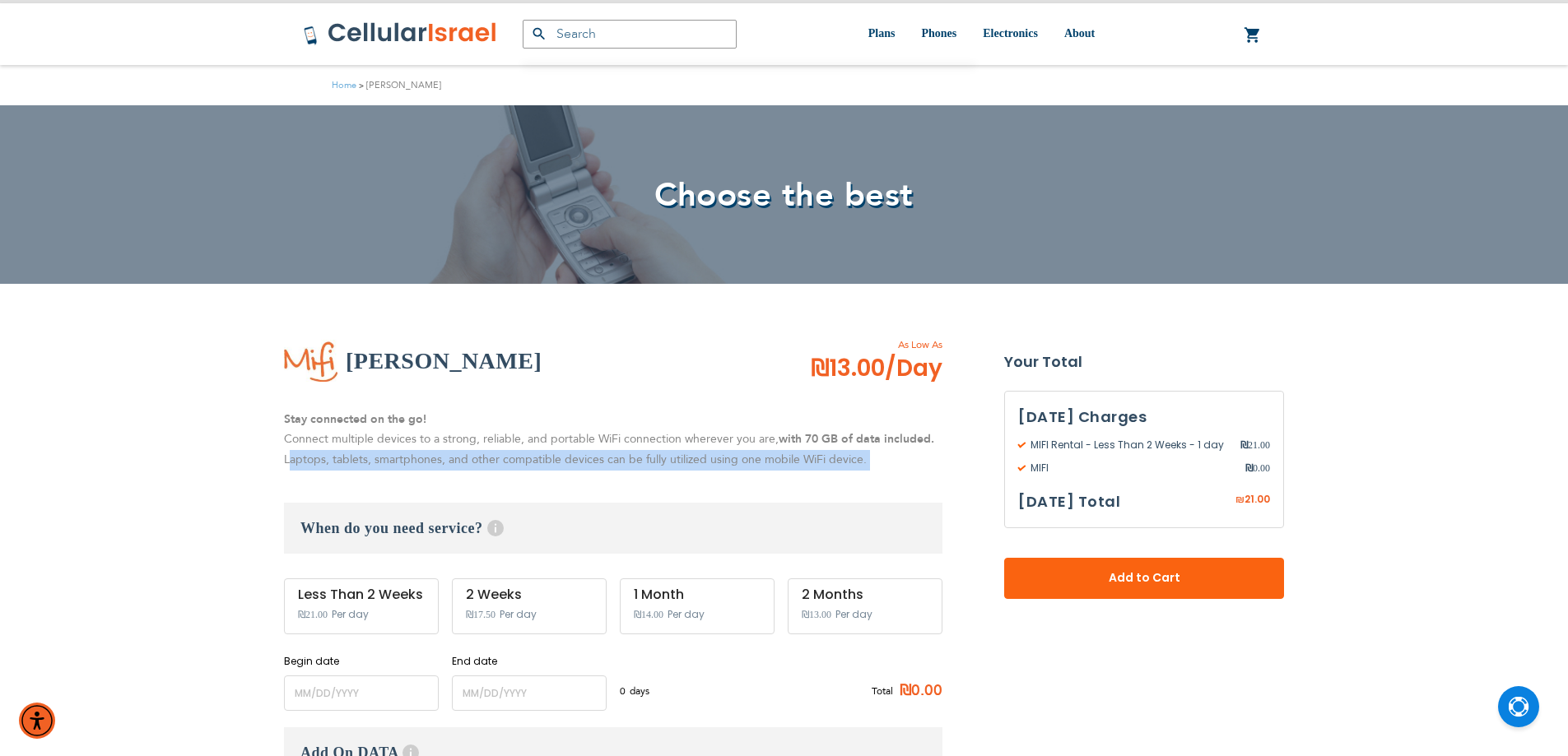
click at [472, 451] on p "Stay connected on the go! Connect multiple devices to a strong, reliable, and p…" at bounding box center [614, 440] width 658 height 61
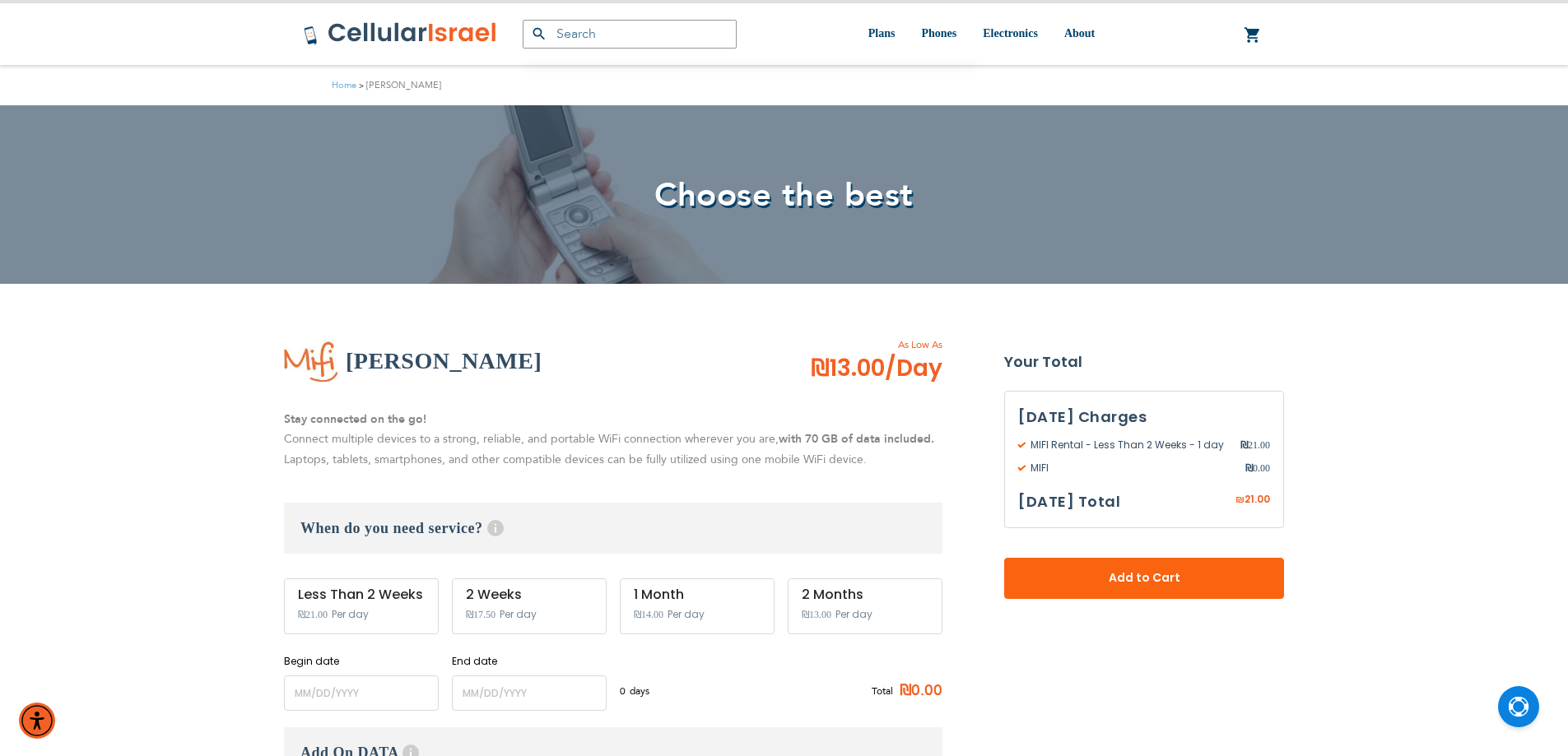
click at [347, 418] on strong "Stay connected on the go!" at bounding box center [356, 419] width 143 height 16
click at [347, 436] on p "Stay connected on the go! Connect multiple devices to a strong, reliable, and p…" at bounding box center [614, 440] width 658 height 61
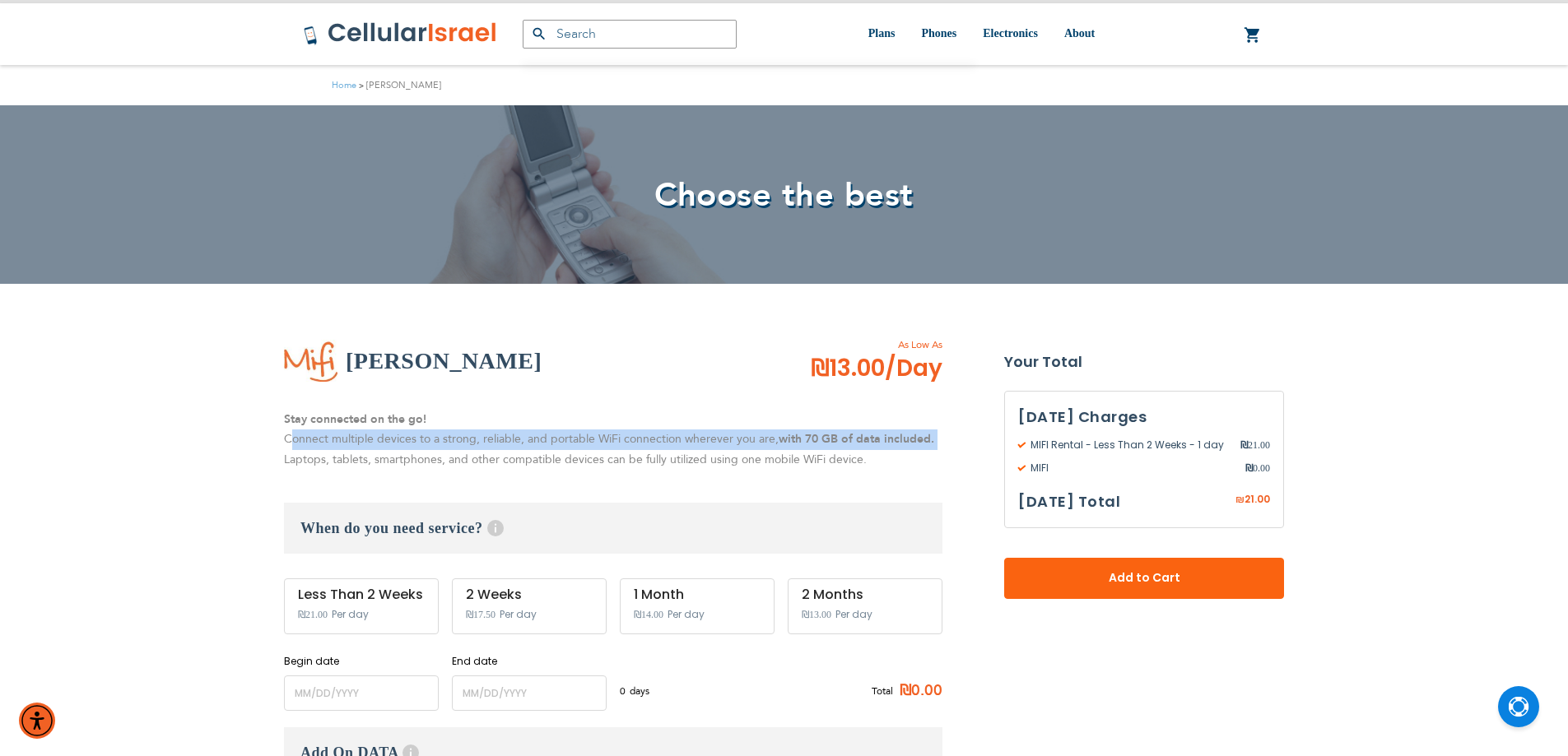
click at [347, 436] on p "Stay connected on the go! Connect multiple devices to a strong, reliable, and p…" at bounding box center [614, 440] width 658 height 61
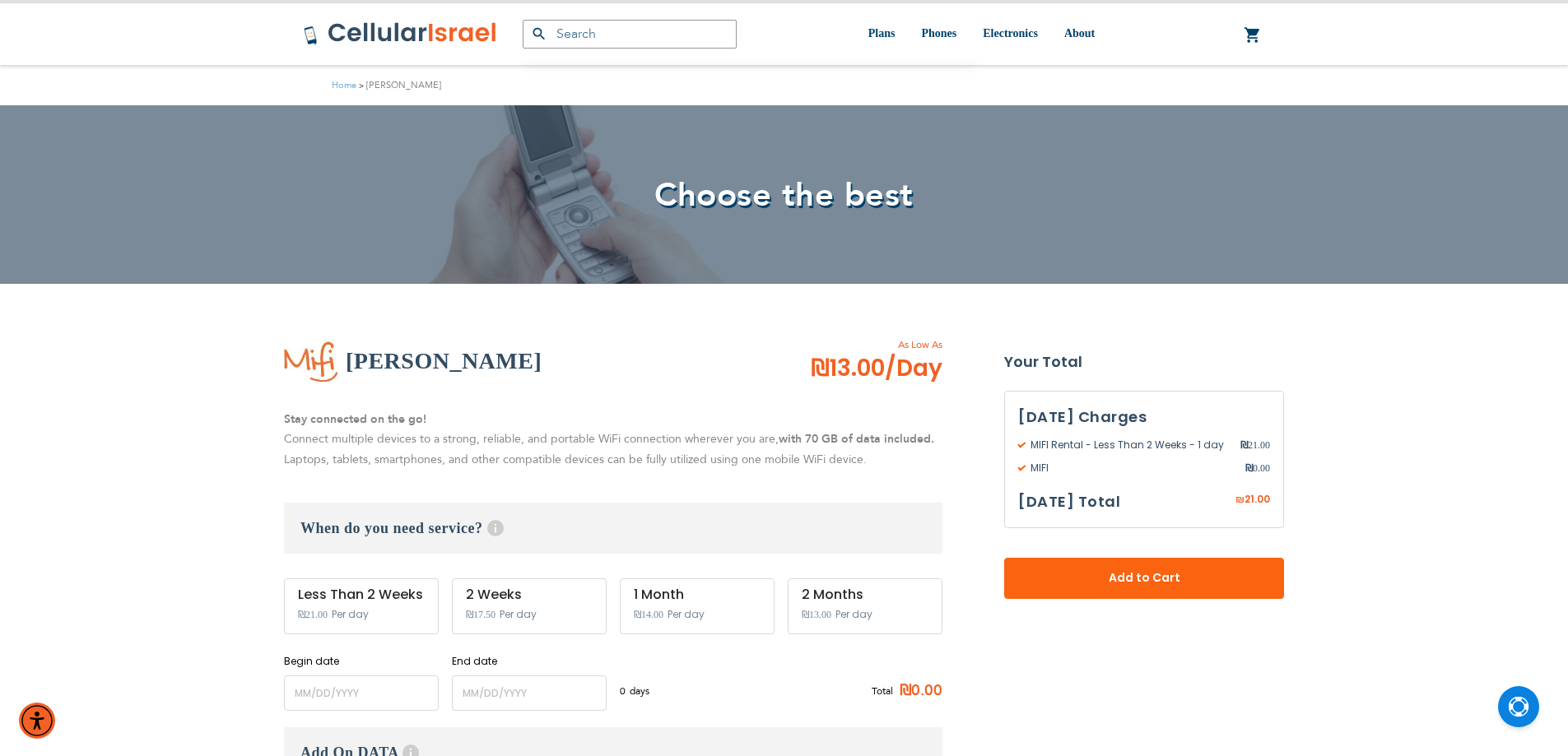
click at [318, 451] on p "Stay connected on the go! Connect multiple devices to a strong, reliable, and p…" at bounding box center [614, 440] width 658 height 61
click at [316, 454] on p "Stay connected on the go! Connect multiple devices to a strong, reliable, and p…" at bounding box center [614, 440] width 658 height 61
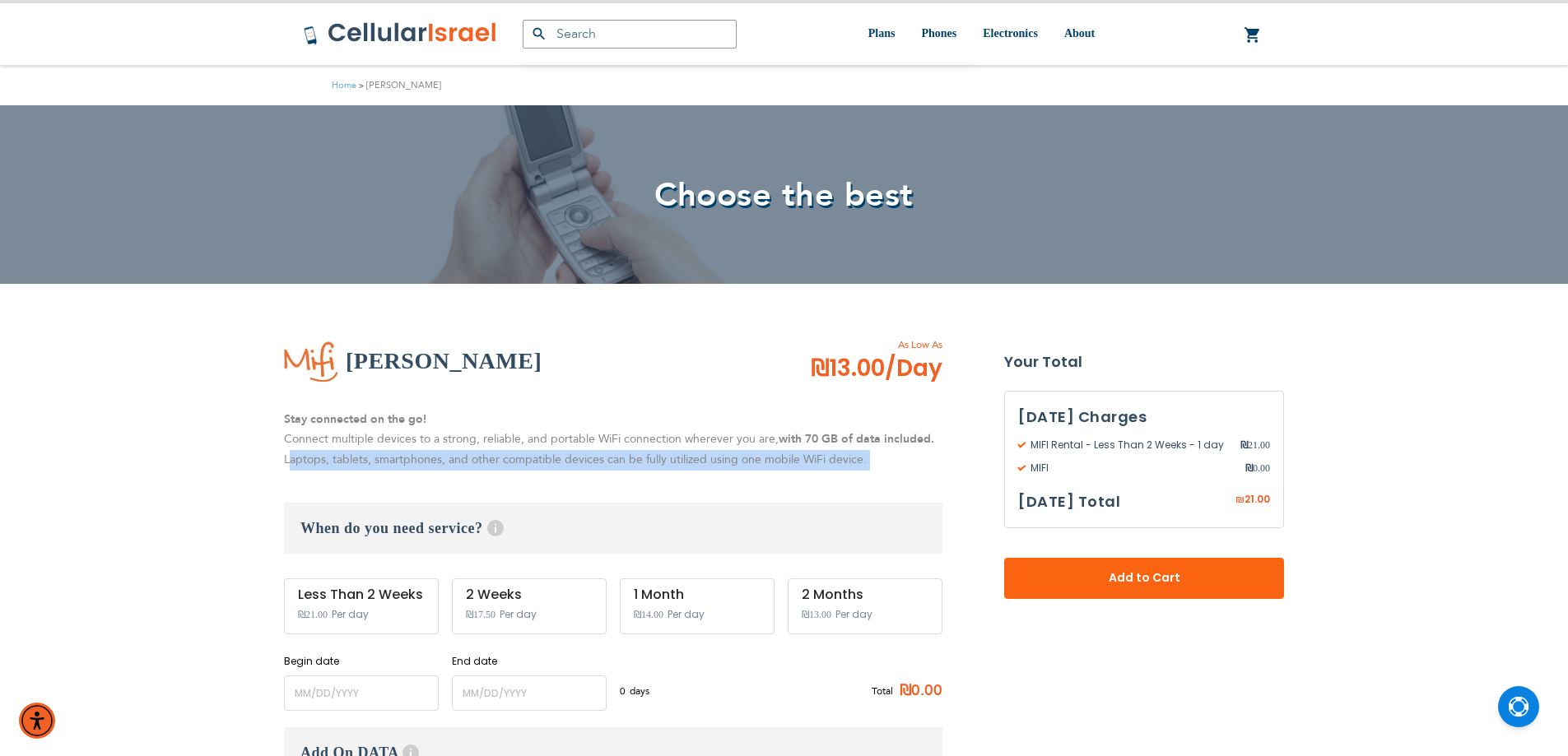
click at [316, 454] on p "Stay connected on the go! Connect multiple devices to a strong, reliable, and p…" at bounding box center [614, 440] width 658 height 61
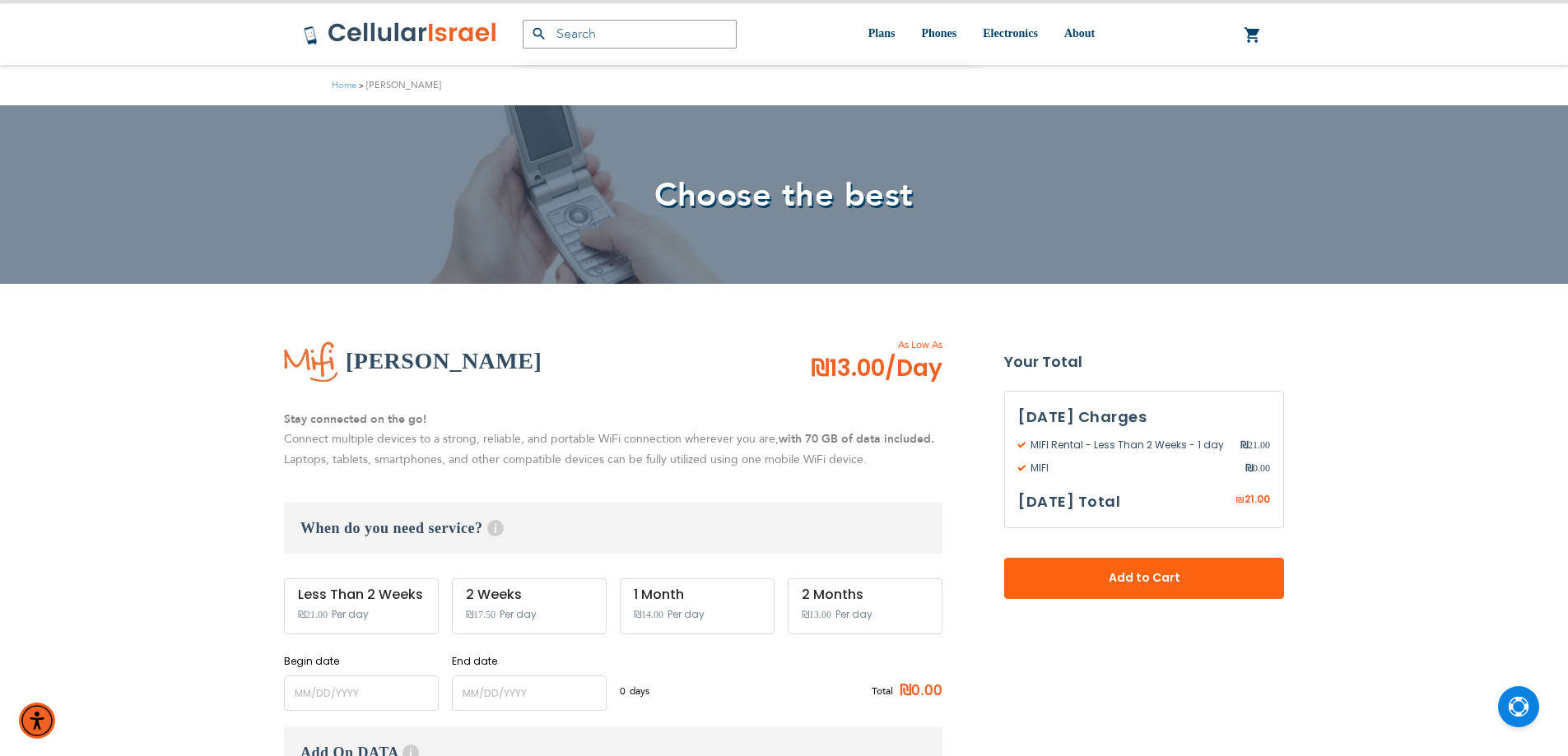
click at [299, 426] on strong "Stay connected on the go!" at bounding box center [356, 419] width 143 height 16
click at [321, 439] on p "Stay connected on the go! Connect multiple devices to a strong, reliable, and p…" at bounding box center [614, 440] width 658 height 61
